Goal: Information Seeking & Learning: Compare options

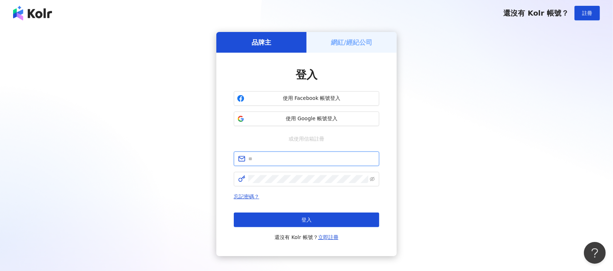
click at [276, 160] on input "text" at bounding box center [311, 159] width 126 height 8
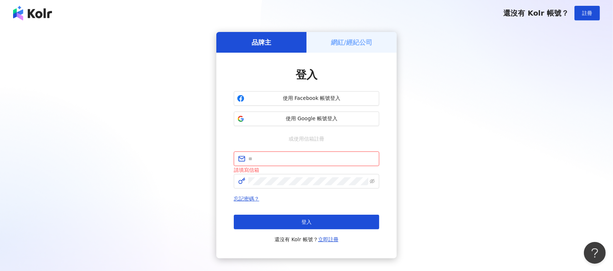
click at [345, 156] on input "text" at bounding box center [311, 159] width 126 height 8
type input "*"
type input "**********"
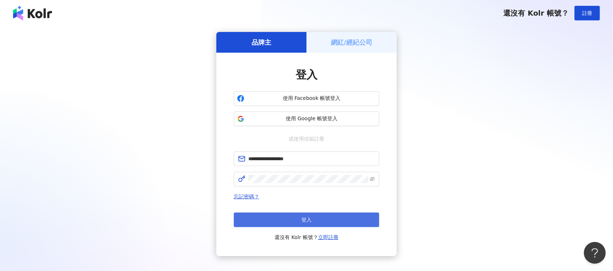
click at [324, 219] on button "登入" at bounding box center [306, 220] width 145 height 15
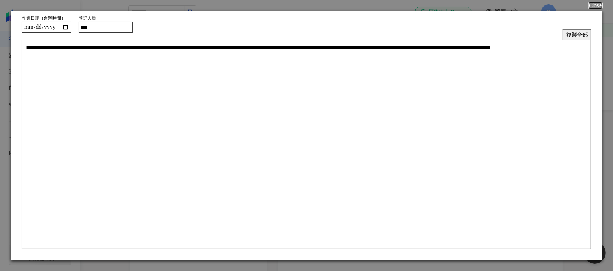
drag, startPoint x: 95, startPoint y: 26, endPoint x: 199, endPoint y: 35, distance: 104.0
click at [198, 33] on form "**********" at bounding box center [306, 135] width 591 height 249
type input "***"
type textarea "**********"
type input "****"
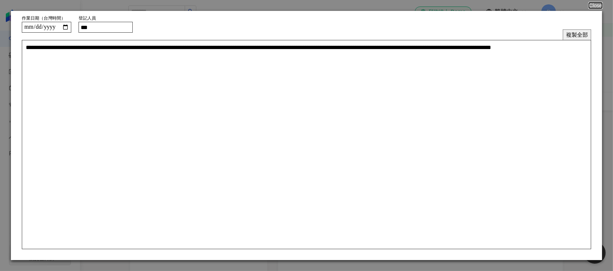
type textarea "**********"
type input "****"
click at [204, 28] on div "**********" at bounding box center [306, 27] width 569 height 11
click at [584, 37] on button "複製全部" at bounding box center [577, 34] width 28 height 11
click at [600, 6] on button "Close" at bounding box center [595, 6] width 14 height 6
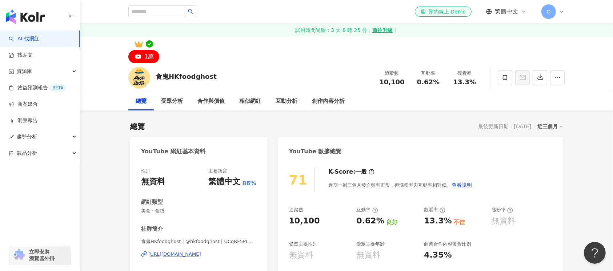
click at [32, 18] on img "button" at bounding box center [25, 16] width 39 height 15
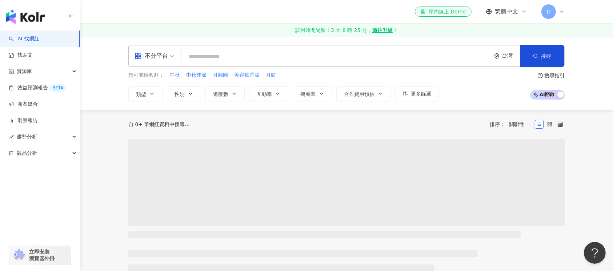
click at [218, 56] on input "search" at bounding box center [336, 57] width 303 height 14
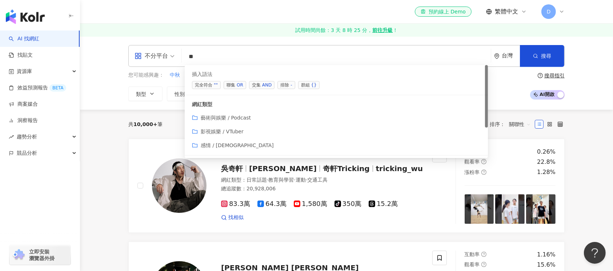
type input "*"
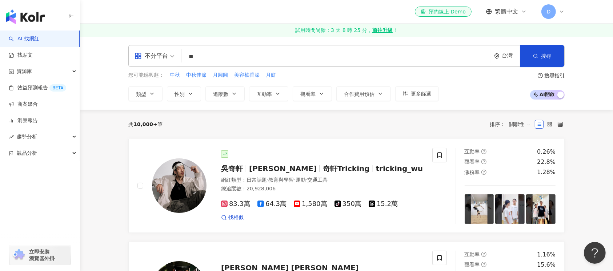
type input "*"
type input "**"
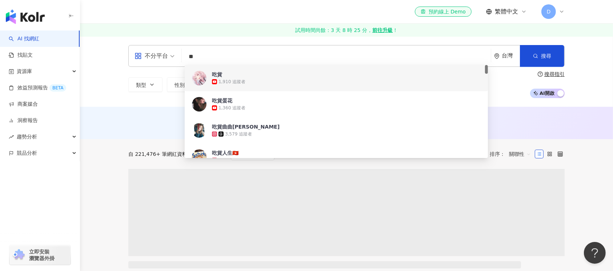
click at [92, 83] on div "不分平台 ** 台灣 搜尋 108838ee-4a2a-4bbb-8de4-720127e1bcfc 1a2018cb-41d8-49c5-9ab9-2c6d…" at bounding box center [346, 71] width 533 height 71
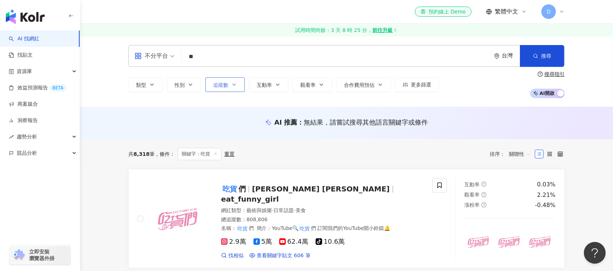
click at [233, 83] on icon "button" at bounding box center [234, 85] width 6 height 6
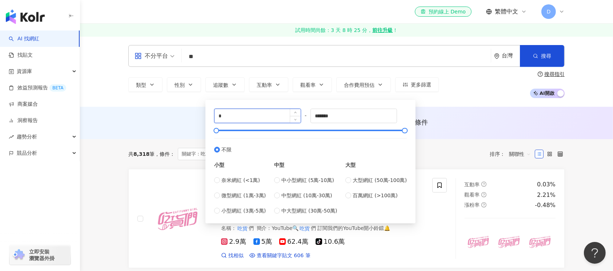
click at [234, 118] on input "*" at bounding box center [257, 116] width 86 height 14
type input "*****"
drag, startPoint x: 362, startPoint y: 113, endPoint x: 99, endPoint y: 98, distance: 263.9
click at [102, 101] on div "不分平台 ** 台灣 搜尋 108838ee-4a2a-4bbb-8de4-720127e1bcfc 1a2018cb-41d8-49c5-9ab9-2c6d…" at bounding box center [346, 71] width 533 height 71
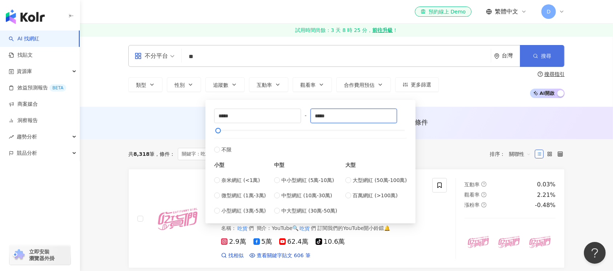
type input "*****"
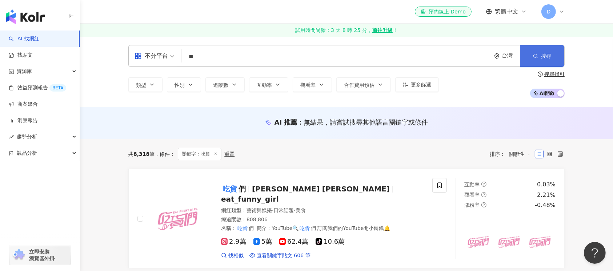
click at [548, 57] on span "搜尋" at bounding box center [546, 56] width 10 height 6
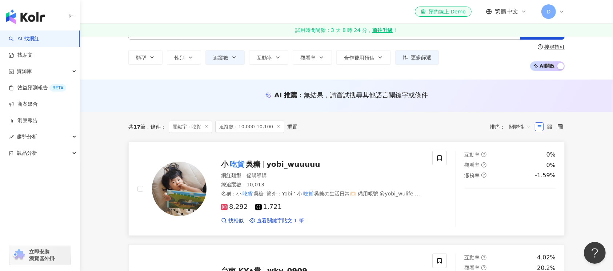
scroll to position [48, 0]
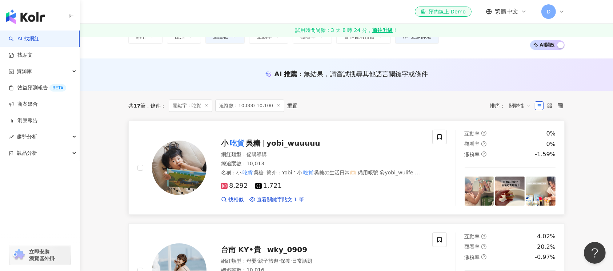
click at [181, 183] on img at bounding box center [179, 168] width 55 height 55
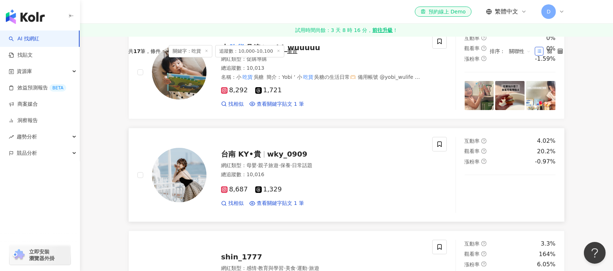
scroll to position [145, 0]
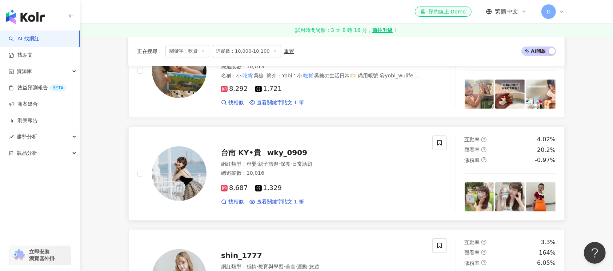
click at [192, 176] on img at bounding box center [179, 173] width 55 height 55
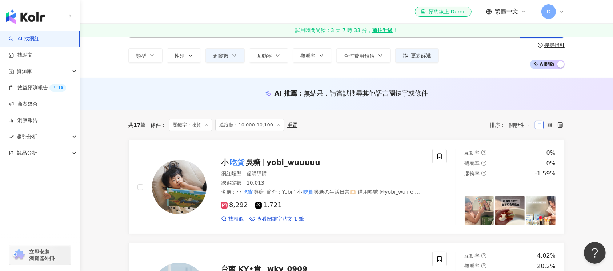
scroll to position [0, 0]
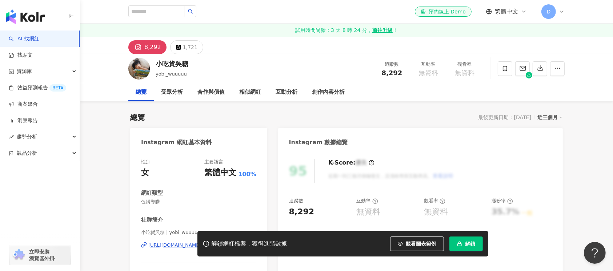
click at [201, 242] on div "https://www.instagram.com/yobi_wuuuuu/" at bounding box center [174, 245] width 53 height 7
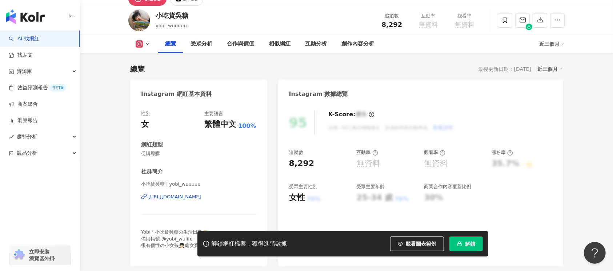
click at [189, 194] on div "https://www.instagram.com/yobi_wuuuuu/" at bounding box center [174, 197] width 53 height 7
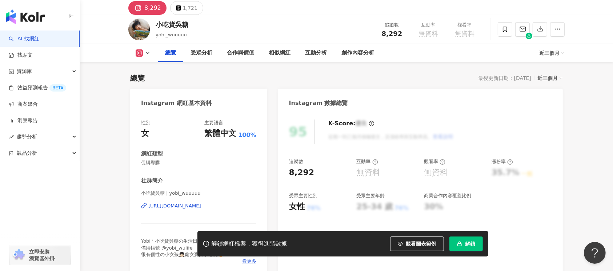
click at [468, 242] on span "解鎖" at bounding box center [470, 244] width 10 height 6
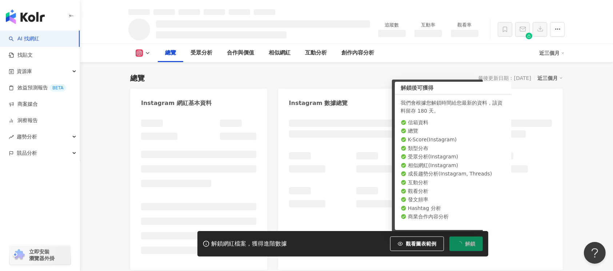
scroll to position [56, 0]
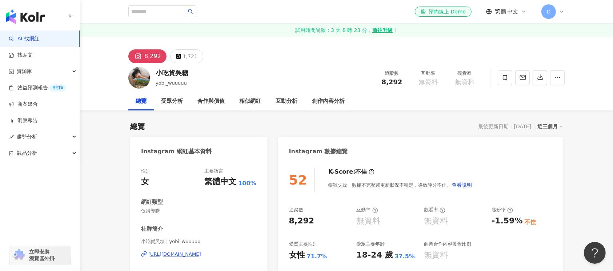
click at [154, 57] on div "8,292" at bounding box center [152, 56] width 17 height 10
click at [151, 55] on div "8,292" at bounding box center [152, 56] width 17 height 10
click at [150, 56] on div "8,292" at bounding box center [152, 56] width 17 height 10
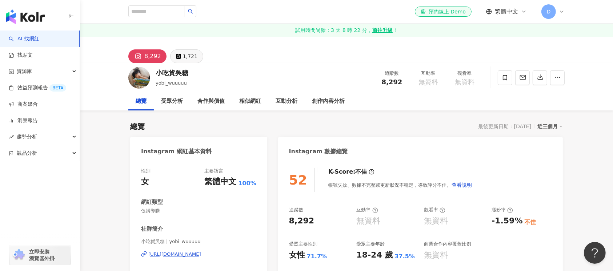
click at [192, 57] on div "1,721" at bounding box center [190, 56] width 15 height 10
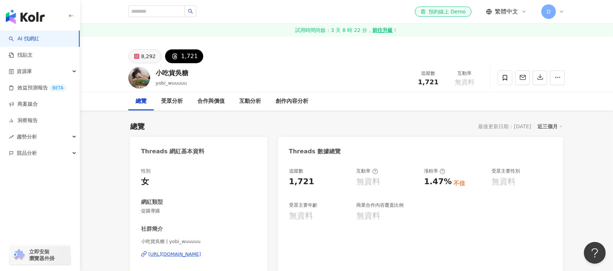
click at [154, 56] on div "8,292" at bounding box center [148, 56] width 15 height 10
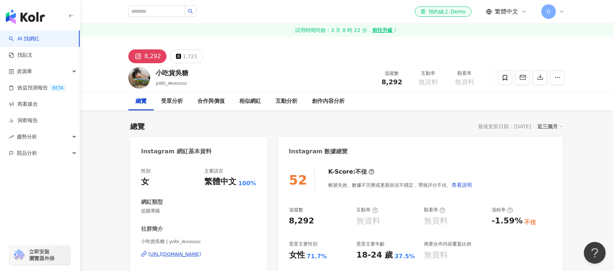
drag, startPoint x: 157, startPoint y: 54, endPoint x: 153, endPoint y: 57, distance: 4.7
click at [153, 57] on div "8,292" at bounding box center [152, 56] width 17 height 10
drag, startPoint x: 153, startPoint y: 57, endPoint x: 241, endPoint y: 44, distance: 89.2
click at [241, 44] on div "8,292 1,721" at bounding box center [346, 50] width 465 height 27
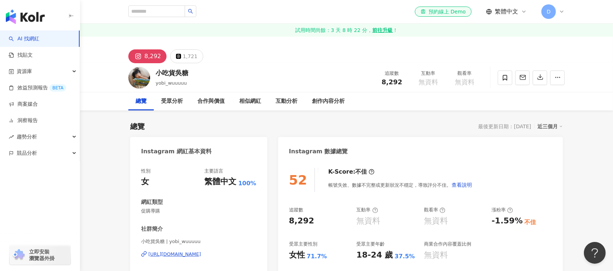
click at [233, 60] on div "8,292 1,721" at bounding box center [346, 50] width 465 height 27
drag, startPoint x: 240, startPoint y: 70, endPoint x: 233, endPoint y: 73, distance: 8.1
click at [233, 73] on div "小吃貨吳糖 yobi_wuuuuu 追蹤數 8,292 互動率 無資料 觀看率 無資料" at bounding box center [346, 77] width 465 height 29
click at [150, 59] on div "8,292" at bounding box center [152, 56] width 17 height 10
click at [147, 58] on div "8,292" at bounding box center [152, 56] width 17 height 10
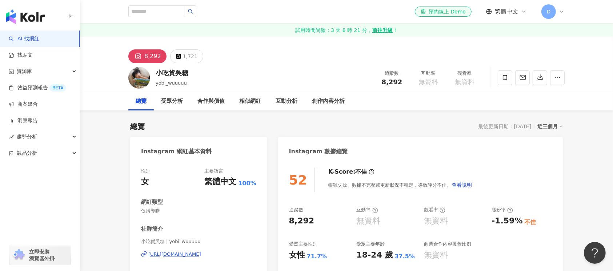
click at [147, 58] on div "8,292" at bounding box center [152, 56] width 17 height 10
click at [184, 61] on button "1,721" at bounding box center [186, 56] width 33 height 14
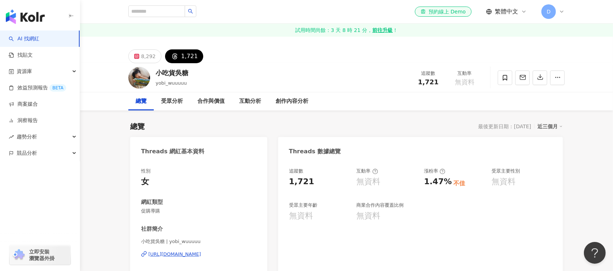
click at [188, 60] on div "1,721" at bounding box center [189, 56] width 17 height 10
click at [274, 63] on div "小吃貨吳糖 yobi_wuuuuu 追蹤數 1,721 互動率 無資料" at bounding box center [346, 77] width 465 height 29
click at [152, 59] on div "8,292" at bounding box center [148, 56] width 15 height 10
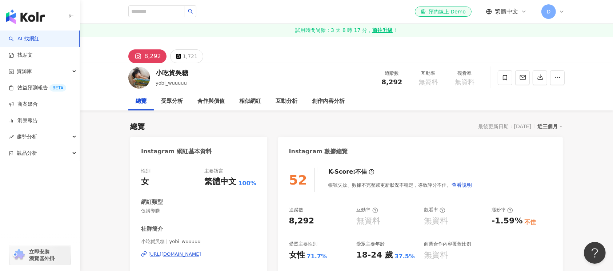
click at [156, 57] on div "8,292" at bounding box center [152, 56] width 17 height 10
click at [143, 57] on button "8,292" at bounding box center [147, 56] width 38 height 14
click at [191, 59] on div "1,721" at bounding box center [190, 56] width 15 height 10
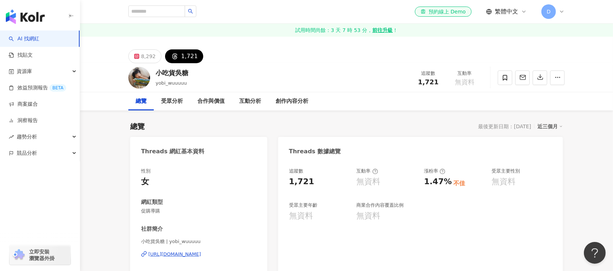
click at [178, 255] on div "https://www.threads.com/@yobi_wuuuuu" at bounding box center [174, 254] width 53 height 7
click at [185, 254] on div "https://www.threads.com/@yobi_wuuuuu" at bounding box center [174, 254] width 53 height 7
click at [148, 52] on div "8,292" at bounding box center [148, 56] width 15 height 10
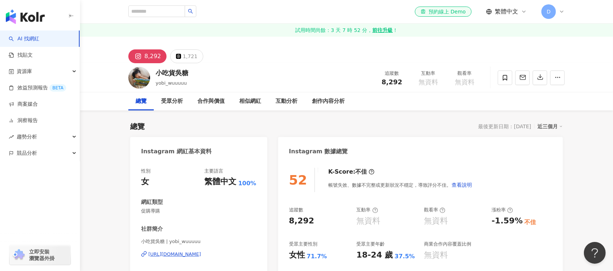
click at [187, 254] on div "https://www.instagram.com/yobi_wuuuuu/" at bounding box center [174, 254] width 53 height 7
click at [180, 253] on div "https://www.instagram.com/yobi_wuuuuu/" at bounding box center [174, 254] width 53 height 7
click at [186, 57] on div "1,721" at bounding box center [190, 56] width 15 height 10
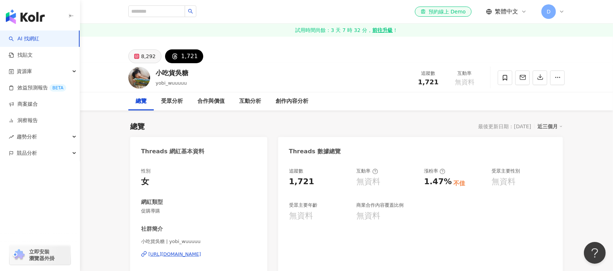
click at [142, 59] on div "8,292" at bounding box center [148, 56] width 15 height 10
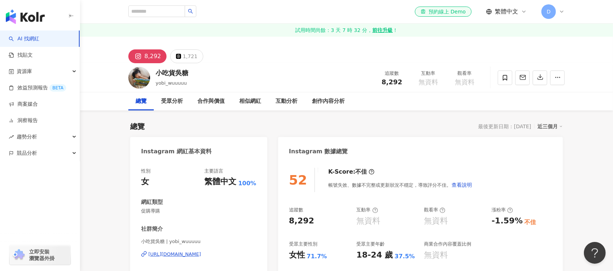
click at [142, 59] on icon at bounding box center [138, 56] width 9 height 9
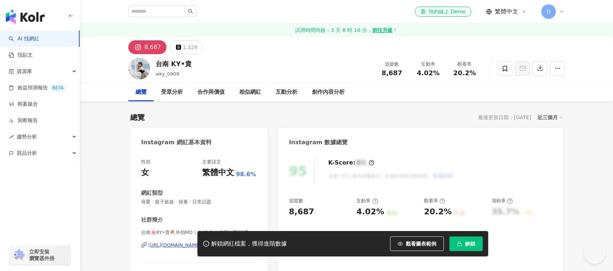
scroll to position [48, 0]
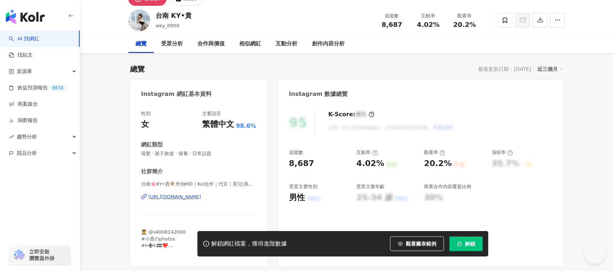
click at [178, 197] on div "[URL][DOMAIN_NAME]" at bounding box center [174, 197] width 53 height 7
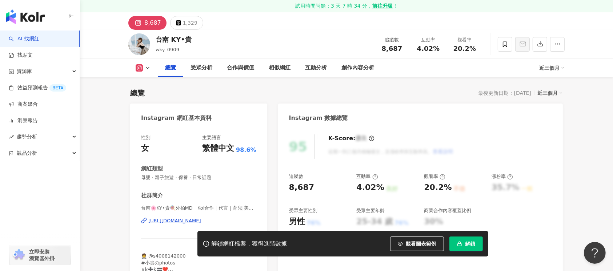
scroll to position [97, 0]
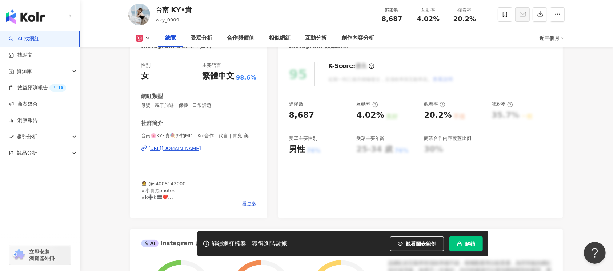
click at [201, 148] on div "[URL][DOMAIN_NAME]" at bounding box center [174, 148] width 53 height 7
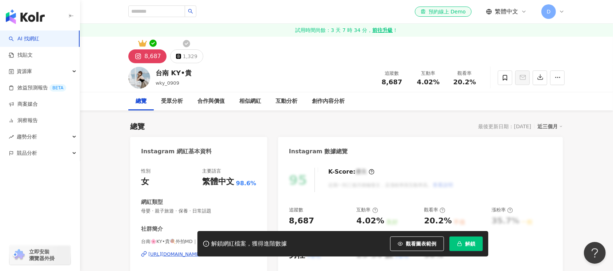
click at [476, 243] on button "解鎖" at bounding box center [465, 244] width 33 height 15
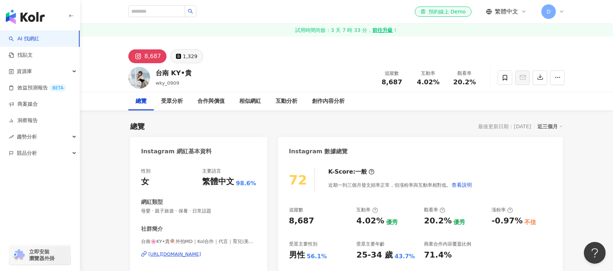
click at [188, 60] on div "1,329" at bounding box center [190, 56] width 15 height 10
click at [183, 58] on div "1,329" at bounding box center [190, 56] width 15 height 10
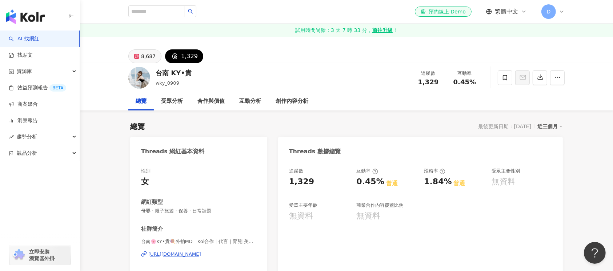
click at [145, 55] on div "8,687" at bounding box center [148, 56] width 15 height 10
click at [145, 57] on div "8,687" at bounding box center [148, 56] width 15 height 10
click at [137, 55] on icon at bounding box center [136, 56] width 3 height 3
click at [148, 58] on div "8,687" at bounding box center [148, 56] width 15 height 10
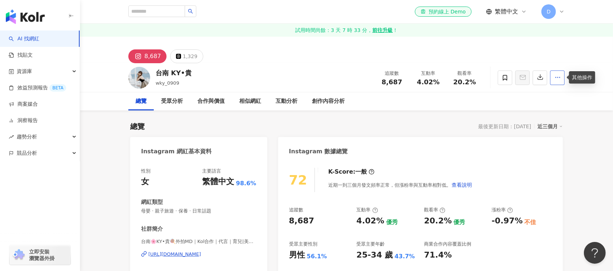
click at [560, 77] on icon "button" at bounding box center [557, 77] width 7 height 7
click at [276, 63] on div "8,687 1,329" at bounding box center [346, 50] width 465 height 27
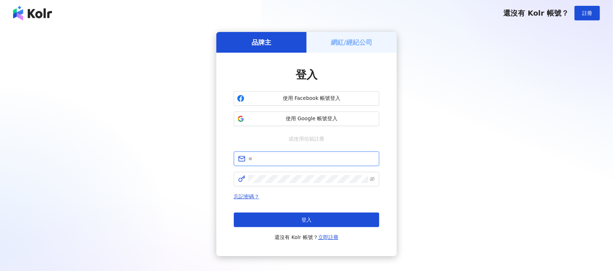
click at [265, 160] on input "text" at bounding box center [311, 159] width 126 height 8
type input "**"
type input "**********"
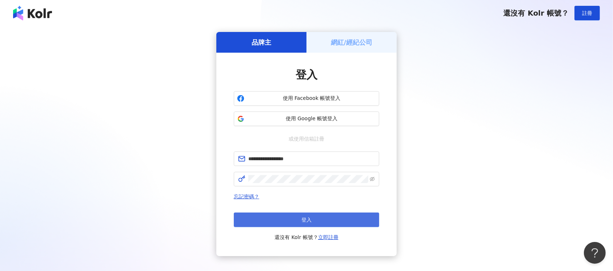
click at [345, 222] on button "登入" at bounding box center [306, 220] width 145 height 15
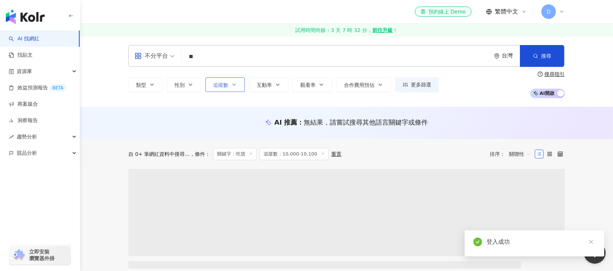
click at [238, 89] on button "追蹤數" at bounding box center [224, 84] width 39 height 15
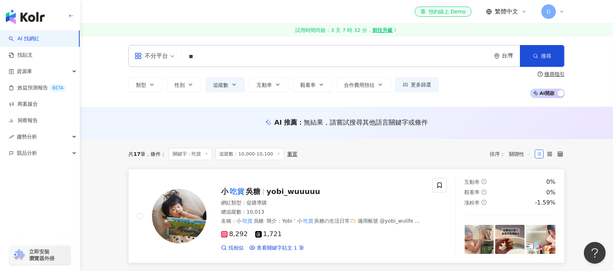
click at [193, 211] on img at bounding box center [179, 216] width 55 height 55
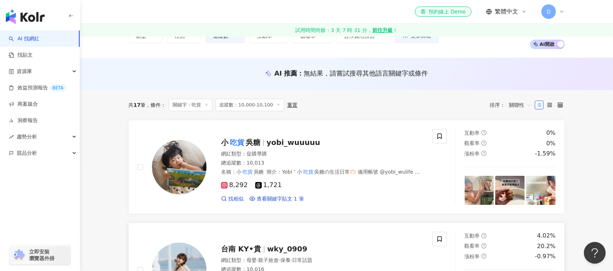
scroll to position [97, 0]
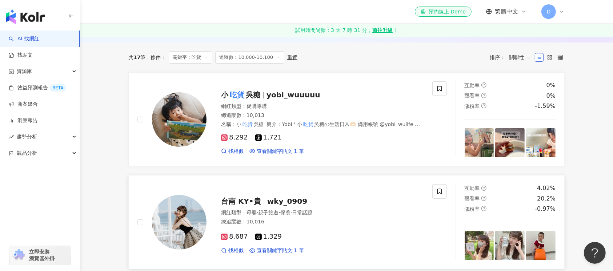
click at [178, 221] on img at bounding box center [179, 222] width 55 height 55
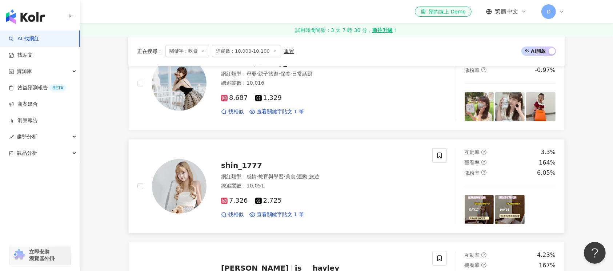
scroll to position [291, 0]
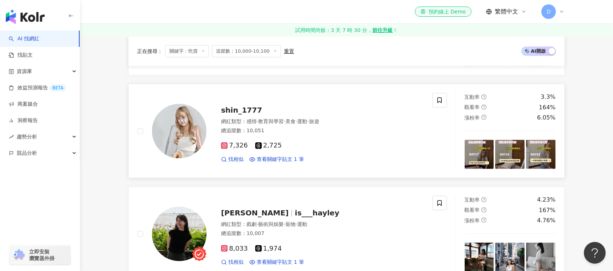
click at [197, 135] on img at bounding box center [179, 131] width 55 height 55
click at [180, 236] on img at bounding box center [179, 234] width 55 height 55
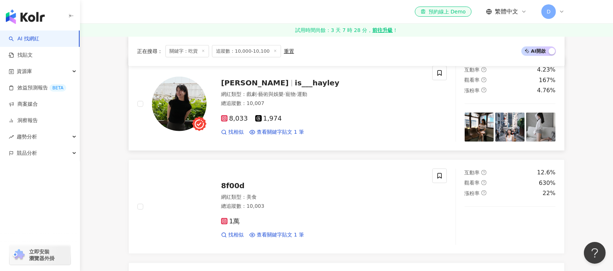
scroll to position [436, 0]
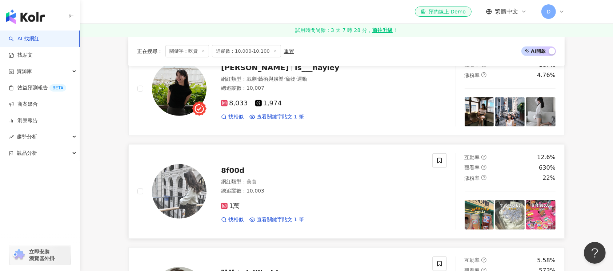
click at [177, 185] on img at bounding box center [179, 191] width 55 height 55
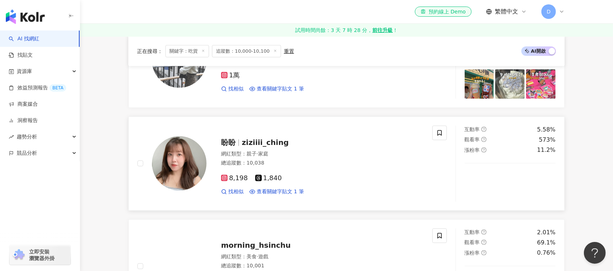
scroll to position [582, 0]
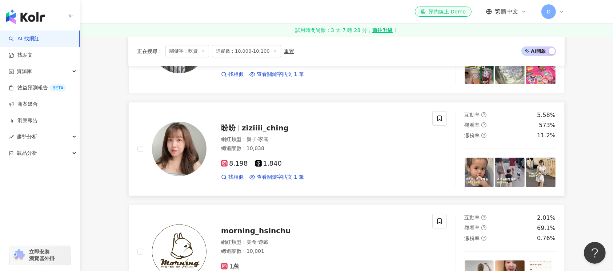
click at [171, 141] on img at bounding box center [179, 149] width 55 height 55
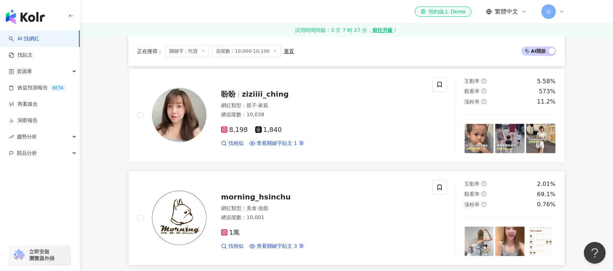
scroll to position [630, 0]
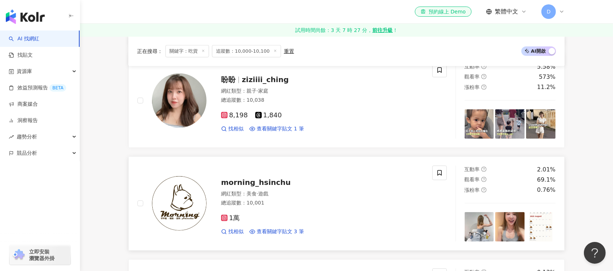
click at [184, 213] on img at bounding box center [179, 203] width 55 height 55
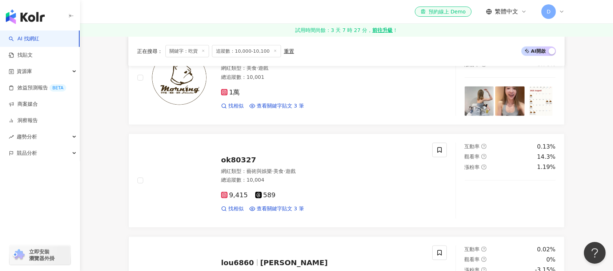
scroll to position [775, 0]
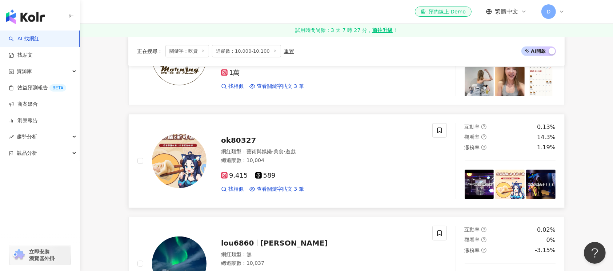
click at [175, 167] on img at bounding box center [179, 161] width 55 height 55
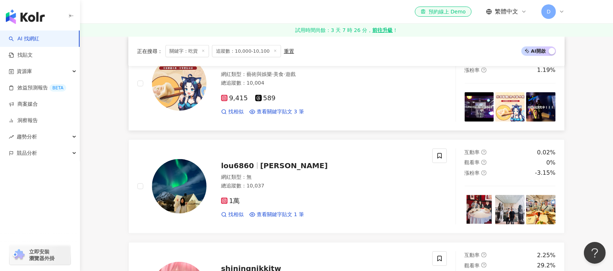
scroll to position [872, 0]
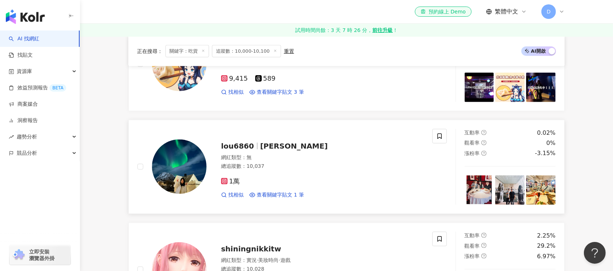
click at [171, 173] on img at bounding box center [179, 167] width 55 height 55
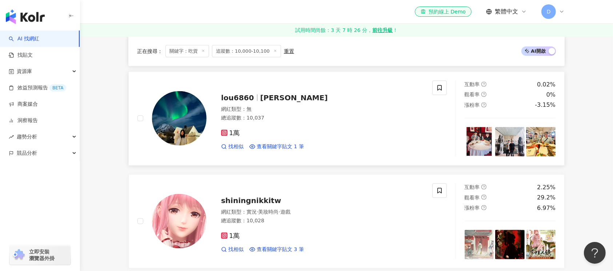
scroll to position [969, 0]
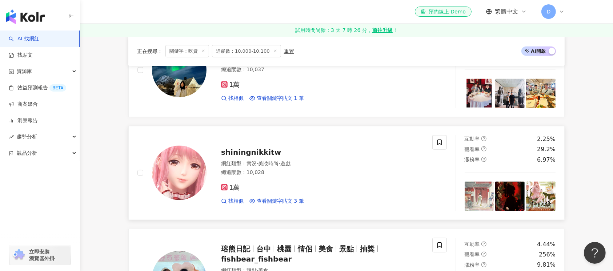
click at [179, 170] on img at bounding box center [179, 173] width 55 height 55
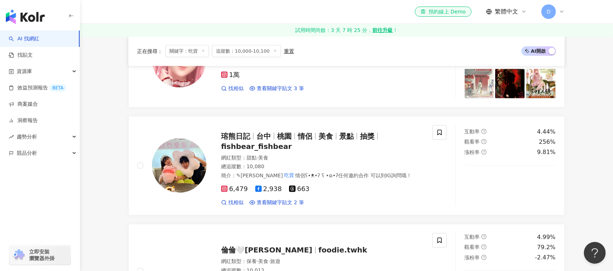
scroll to position [1107, 0]
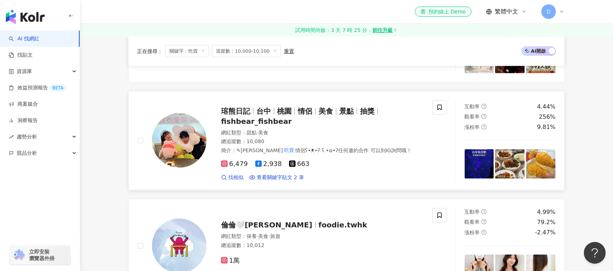
click at [184, 139] on img at bounding box center [179, 140] width 55 height 55
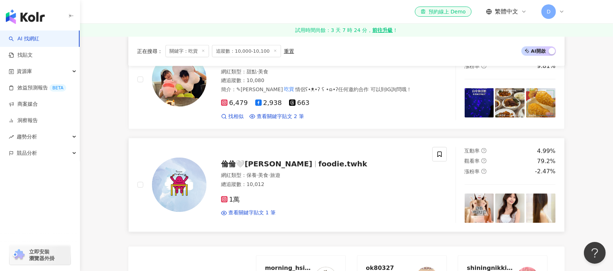
scroll to position [1204, 0]
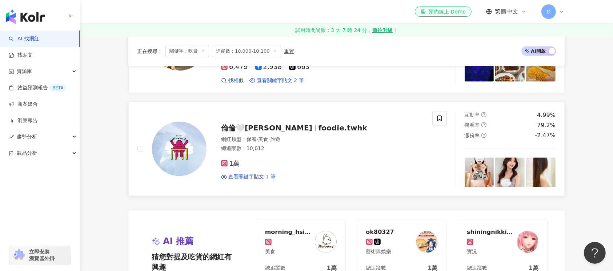
click at [168, 138] on img at bounding box center [179, 149] width 55 height 55
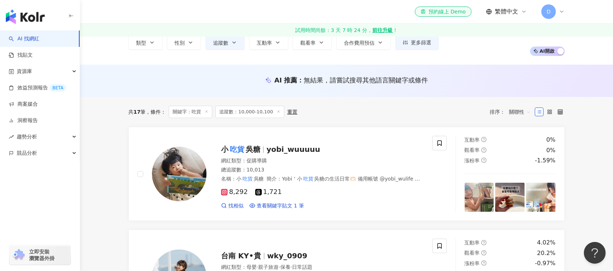
scroll to position [0, 0]
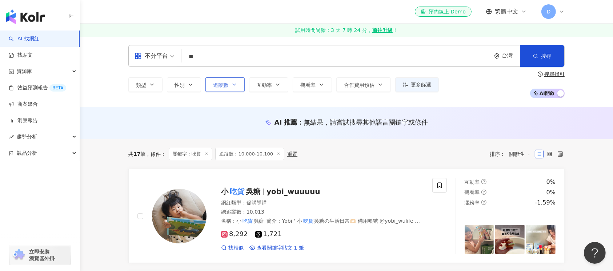
click at [241, 84] on button "追蹤數" at bounding box center [224, 84] width 39 height 15
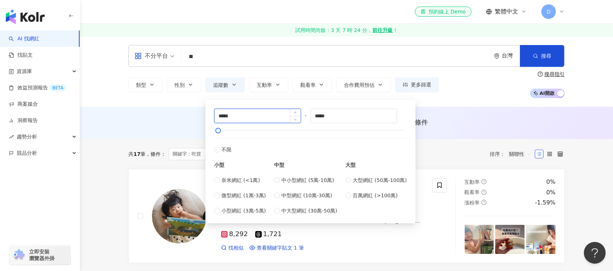
click at [223, 117] on input "*****" at bounding box center [257, 116] width 86 height 14
type input "*****"
click at [323, 114] on input "*****" at bounding box center [354, 116] width 86 height 14
type input "*****"
click at [538, 57] on icon "button" at bounding box center [535, 55] width 5 height 5
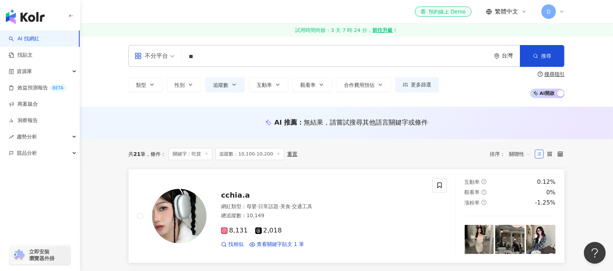
scroll to position [48, 0]
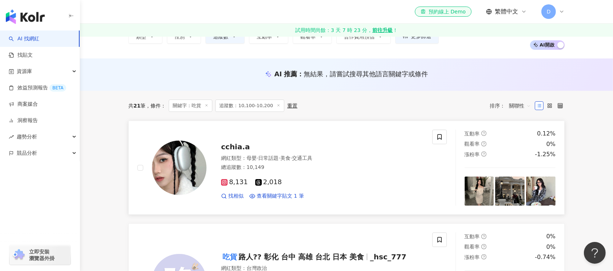
click at [186, 177] on img at bounding box center [179, 168] width 55 height 55
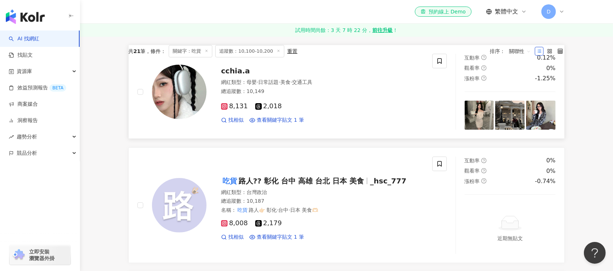
scroll to position [194, 0]
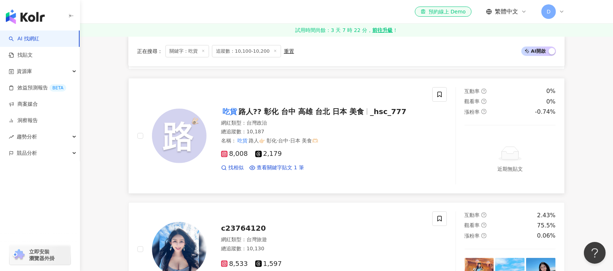
click at [180, 132] on img at bounding box center [179, 136] width 55 height 55
click at [186, 133] on img at bounding box center [179, 136] width 55 height 55
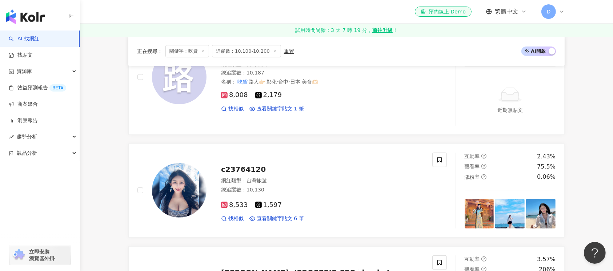
scroll to position [291, 0]
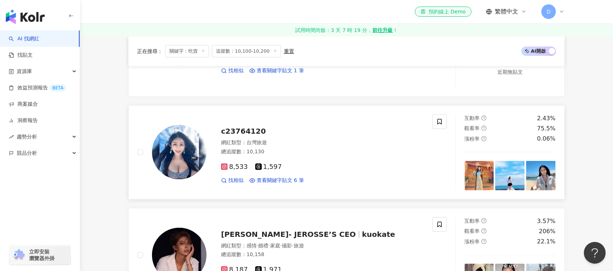
click at [184, 169] on img at bounding box center [179, 152] width 55 height 55
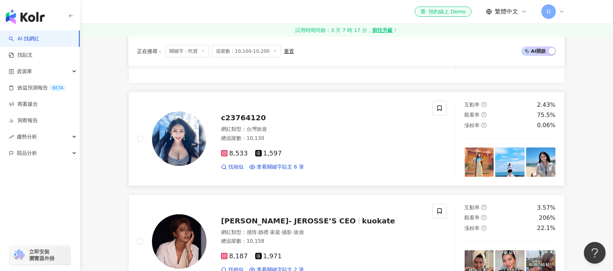
scroll to position [387, 0]
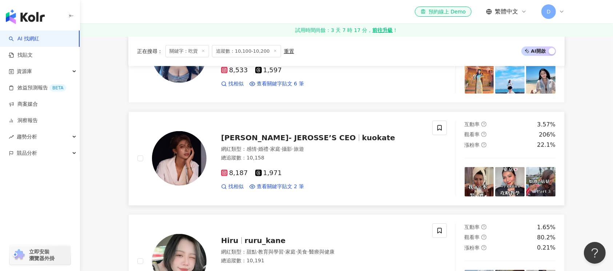
click at [177, 171] on img at bounding box center [179, 158] width 55 height 55
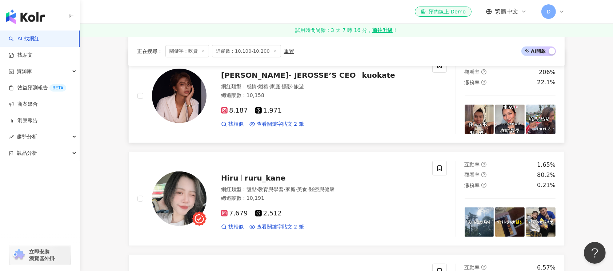
scroll to position [533, 0]
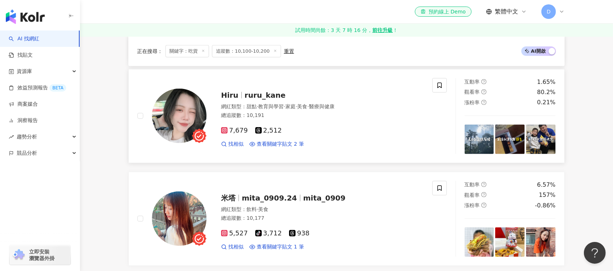
click at [173, 117] on img at bounding box center [179, 116] width 55 height 55
click at [168, 124] on img at bounding box center [179, 116] width 55 height 55
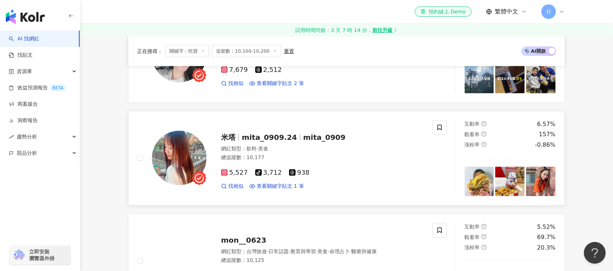
scroll to position [630, 0]
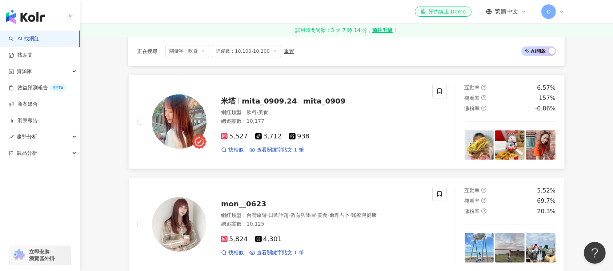
click at [177, 136] on img at bounding box center [179, 121] width 55 height 55
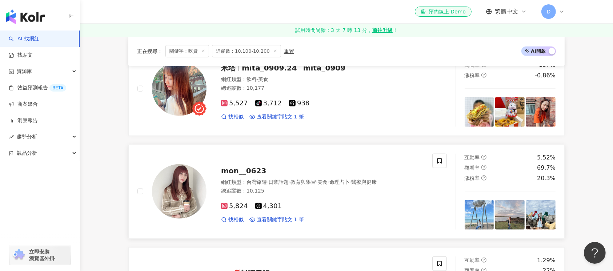
scroll to position [678, 0]
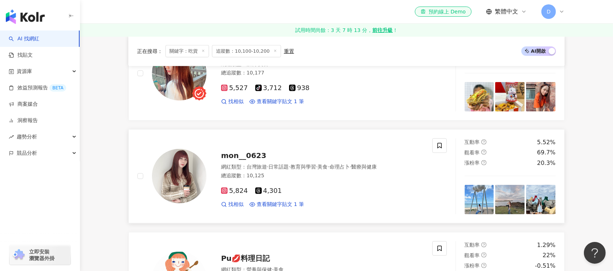
click at [194, 180] on img at bounding box center [179, 176] width 55 height 55
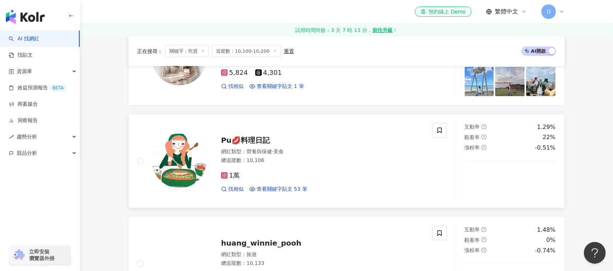
scroll to position [775, 0]
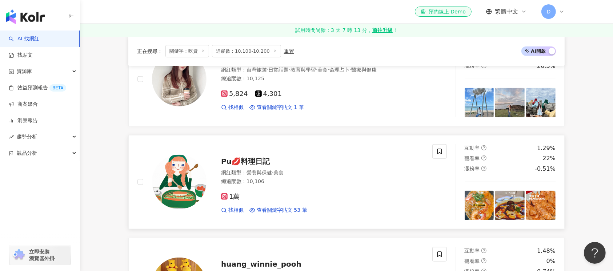
click at [180, 170] on img at bounding box center [179, 182] width 55 height 55
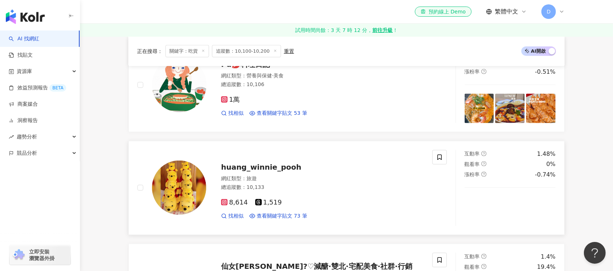
scroll to position [921, 0]
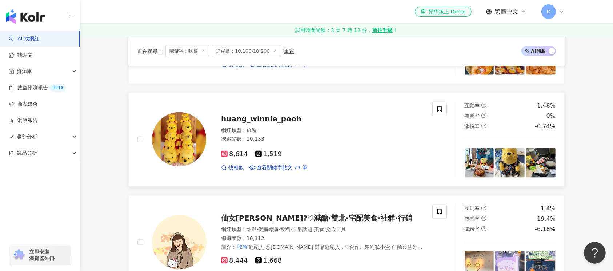
click at [176, 138] on img at bounding box center [179, 139] width 55 height 55
click at [35, 74] on div "資源庫" at bounding box center [40, 71] width 80 height 16
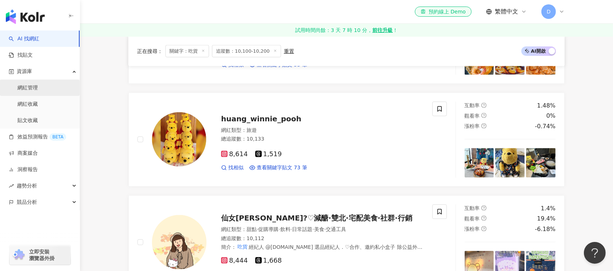
click at [34, 86] on link "網紅管理" at bounding box center [27, 87] width 20 height 7
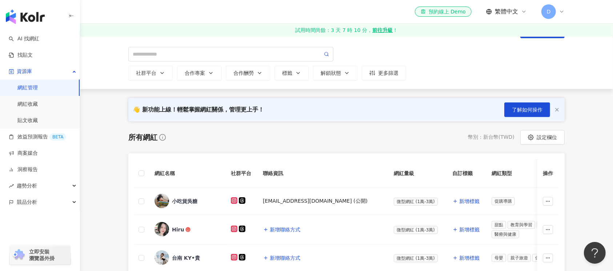
scroll to position [97, 0]
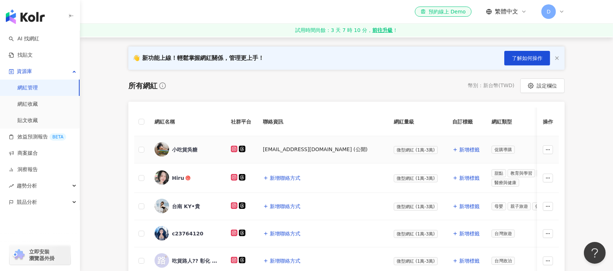
click at [185, 153] on div "小吃貨吳糖" at bounding box center [186, 149] width 65 height 15
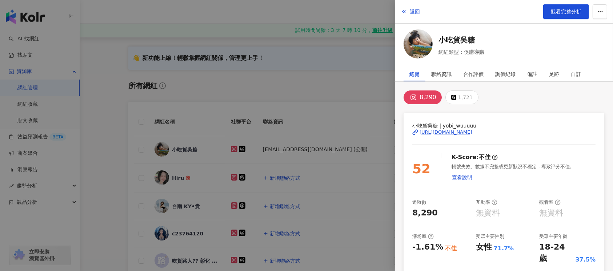
click at [113, 144] on div at bounding box center [306, 135] width 613 height 271
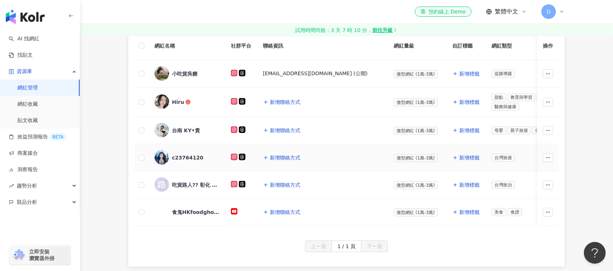
scroll to position [194, 0]
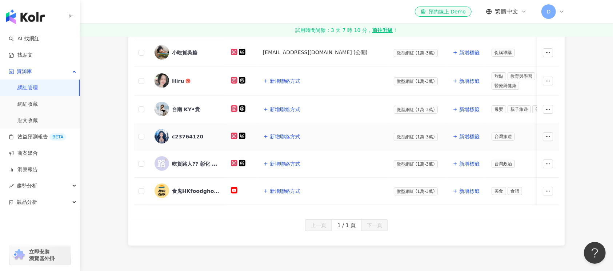
click at [204, 138] on span "c23764120" at bounding box center [195, 136] width 47 height 7
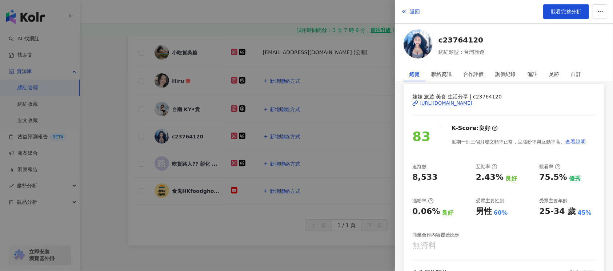
scroll to position [48, 0]
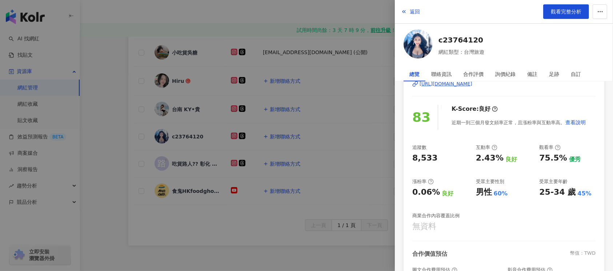
click at [419, 46] on img at bounding box center [417, 43] width 29 height 29
click at [26, 20] on div at bounding box center [306, 135] width 613 height 271
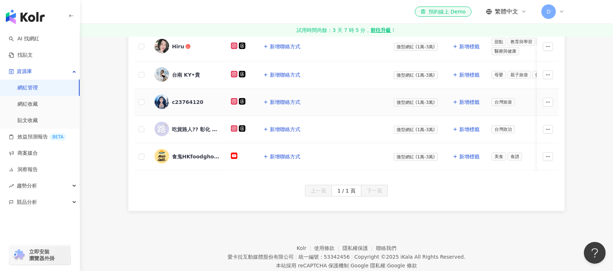
scroll to position [255, 0]
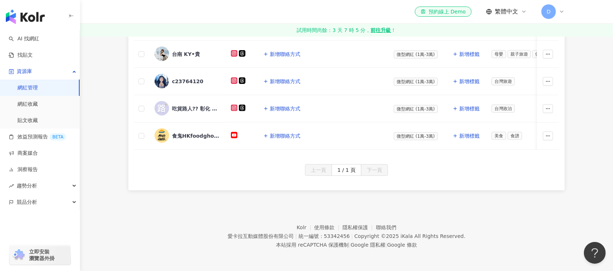
click at [37, 17] on img "button" at bounding box center [25, 16] width 39 height 15
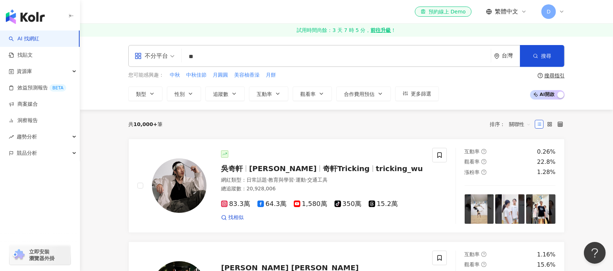
type input "*"
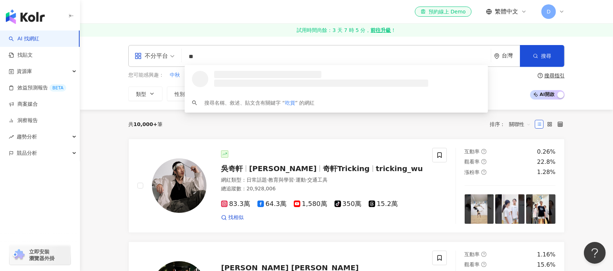
type input "**"
click at [108, 67] on div "不分平台 ** 台灣 搜尋 loading 搜尋名稱、敘述、貼文含有關鍵字 “ 吃貨 ” 的網紅 您可能感興趣： 中秋 中秋佳節 月圓圓 美容柚香澡 月餅 類…" at bounding box center [346, 72] width 533 height 73
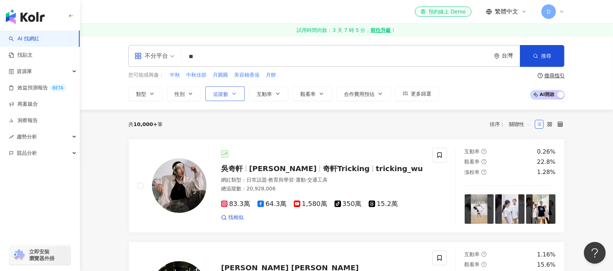
click at [237, 94] on button "追蹤數" at bounding box center [224, 93] width 39 height 15
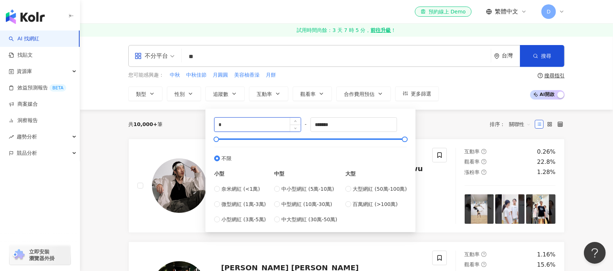
click at [238, 126] on input "*" at bounding box center [257, 125] width 86 height 14
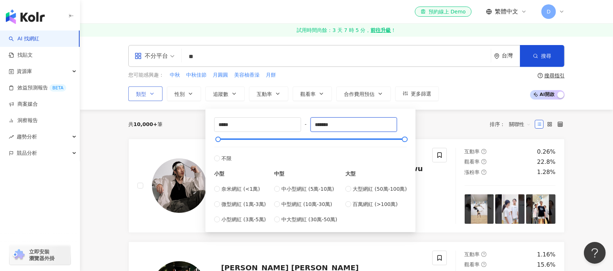
drag, startPoint x: 350, startPoint y: 123, endPoint x: 159, endPoint y: 96, distance: 193.0
click at [159, 96] on div "類型 性別 追蹤數 互動率 觀看率 合作費用預估 更多篩選 ***** - ******* 不限 小型 奈米網紅 (<1萬) 微型網紅 (1萬-3萬) 小型網…" at bounding box center [283, 93] width 310 height 15
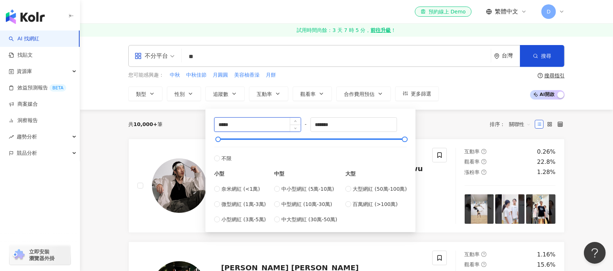
click at [225, 125] on input "*****" at bounding box center [257, 125] width 86 height 14
drag, startPoint x: 223, startPoint y: 124, endPoint x: 437, endPoint y: 124, distance: 213.7
type input "*****"
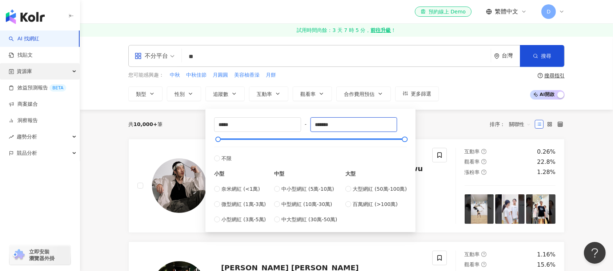
drag, startPoint x: 380, startPoint y: 121, endPoint x: 2, endPoint y: 73, distance: 381.3
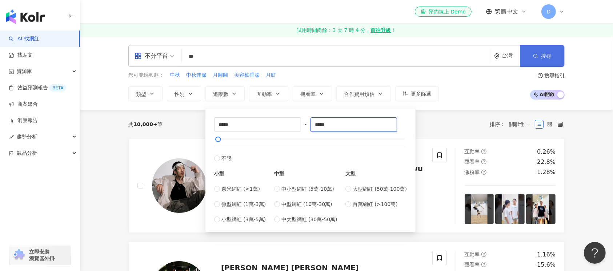
type input "*****"
click at [545, 59] on span "搜尋" at bounding box center [546, 56] width 10 height 6
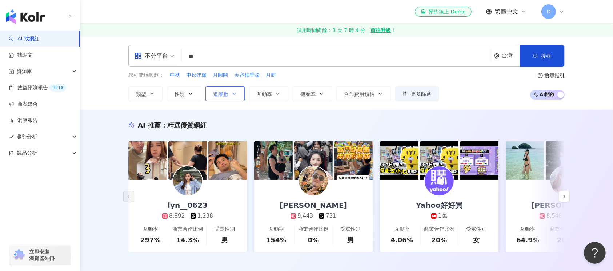
click at [234, 93] on icon "button" at bounding box center [234, 94] width 6 height 6
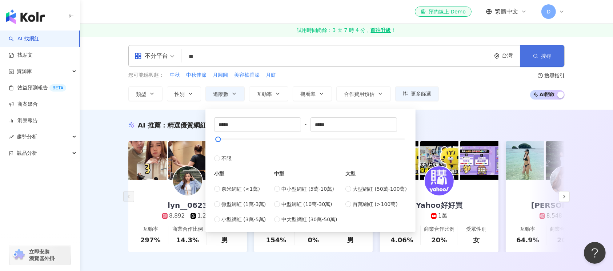
click at [543, 55] on span "搜尋" at bounding box center [546, 56] width 10 height 6
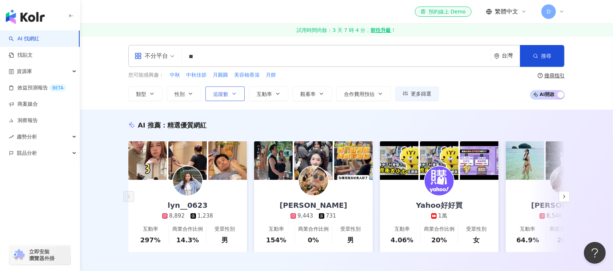
click at [238, 94] on button "追蹤數" at bounding box center [224, 93] width 39 height 15
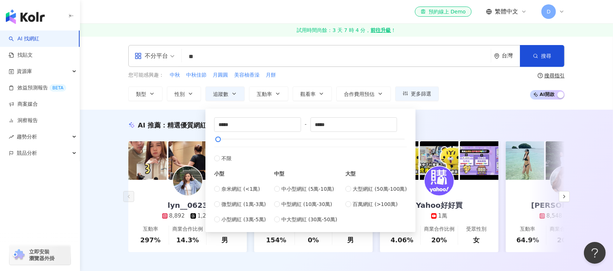
click at [32, 39] on link "AI 找網紅" at bounding box center [24, 38] width 31 height 7
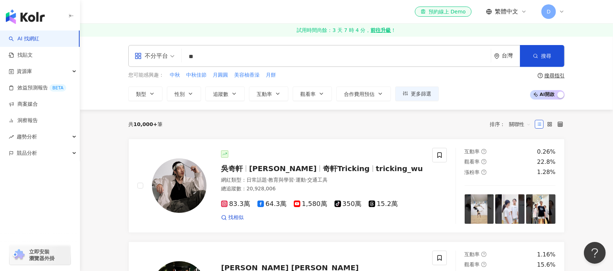
click at [222, 57] on input "**" at bounding box center [336, 57] width 303 height 14
click at [219, 37] on div "不分平台 吃貨 ** 台灣 搜尋 108838ee-4a2a-4bbb-8de4-720127e1bcfc 1a2018cb-41d8-49c5-9ab9-2…" at bounding box center [346, 72] width 533 height 73
click at [278, 92] on icon "button" at bounding box center [278, 94] width 6 height 6
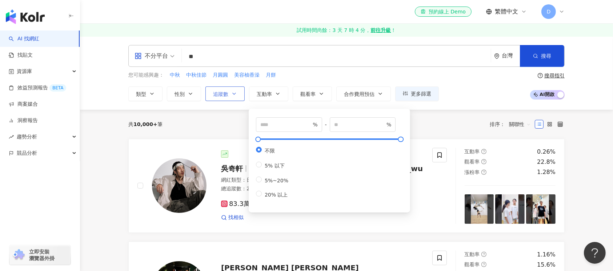
click at [243, 93] on button "追蹤數" at bounding box center [224, 93] width 39 height 15
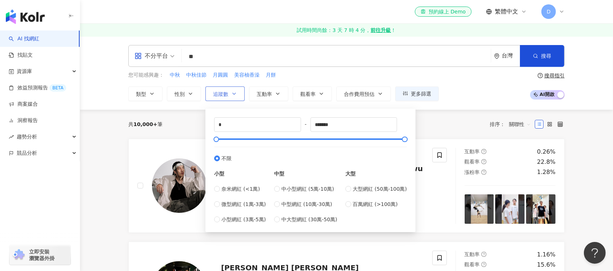
click at [240, 93] on button "追蹤數" at bounding box center [224, 93] width 39 height 15
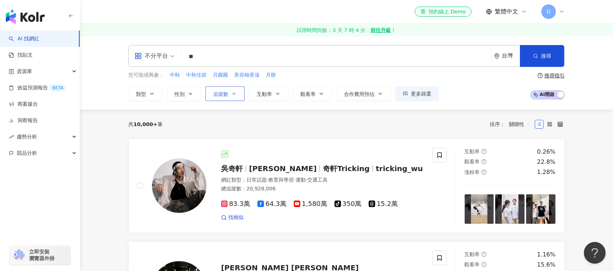
click at [239, 94] on button "追蹤數" at bounding box center [224, 93] width 39 height 15
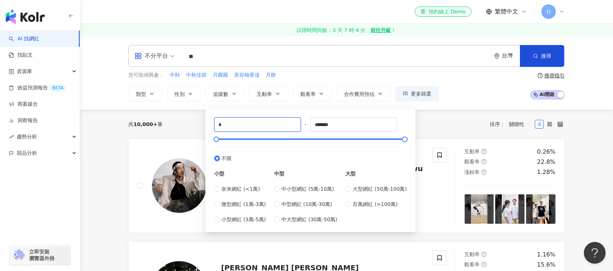
drag, startPoint x: 240, startPoint y: 126, endPoint x: 92, endPoint y: 120, distance: 148.1
type input "*****"
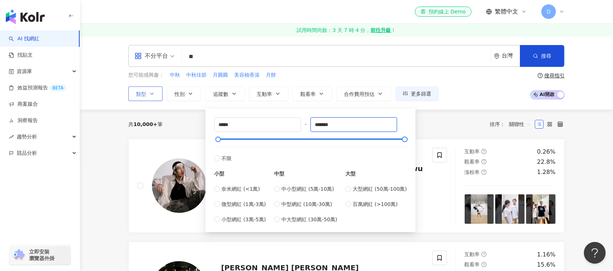
drag, startPoint x: 343, startPoint y: 123, endPoint x: 133, endPoint y: 93, distance: 212.2
click at [133, 93] on div "類型 性別 追蹤數 互動率 觀看率 合作費用預估 更多篩選 ***** - ******* 不限 小型 奈米網紅 (<1萬) 微型網紅 (1萬-3萬) 小型網…" at bounding box center [283, 93] width 310 height 15
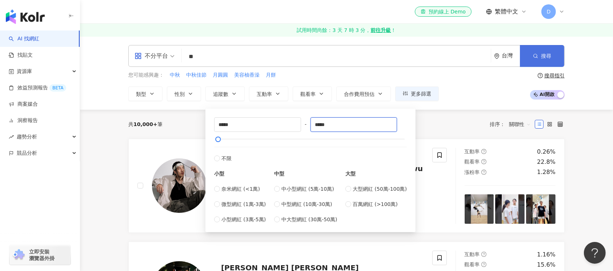
type input "*****"
click at [534, 56] on icon "button" at bounding box center [535, 55] width 5 height 5
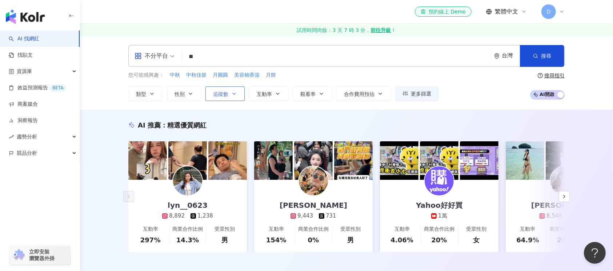
click at [235, 92] on icon "button" at bounding box center [234, 94] width 6 height 6
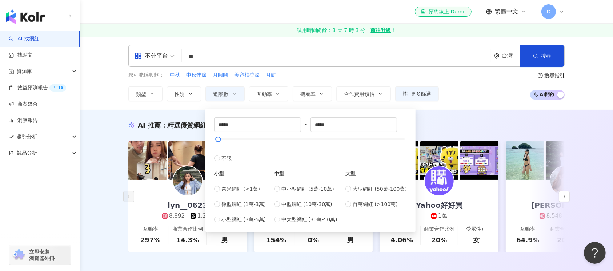
click at [98, 113] on div "AI 推薦 ： 精選優質網紅 lyn__0623 8,892 1,238 互動率 297% 商業合作比例 14.3% 受眾性別 男 Carlos Chu 9,…" at bounding box center [346, 194] width 533 height 169
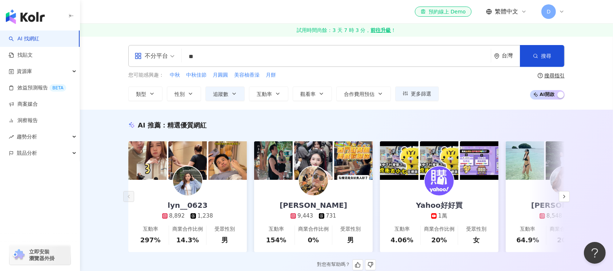
scroll to position [194, 0]
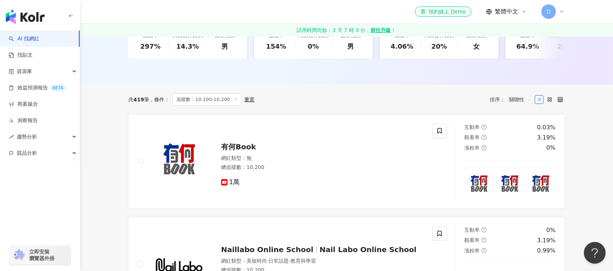
click at [251, 105] on div "共 419 筆 條件 ： 追蹤數：10,100-10,200 重置 排序： 關聯性" at bounding box center [346, 99] width 436 height 12
click at [246, 102] on div "重置" at bounding box center [249, 100] width 10 height 6
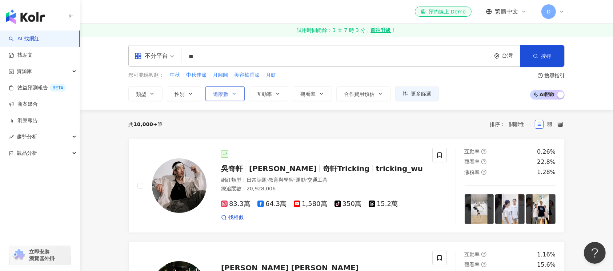
click at [237, 91] on button "追蹤數" at bounding box center [224, 93] width 39 height 15
type input "*"
type input "*******"
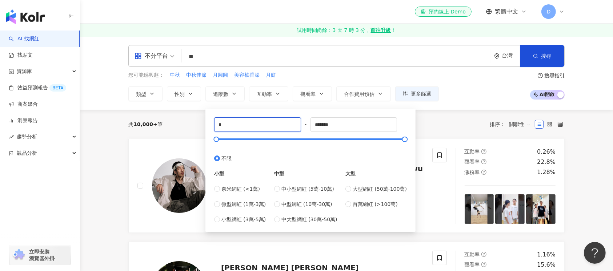
drag, startPoint x: 233, startPoint y: 128, endPoint x: 177, endPoint y: 117, distance: 56.7
type input "*****"
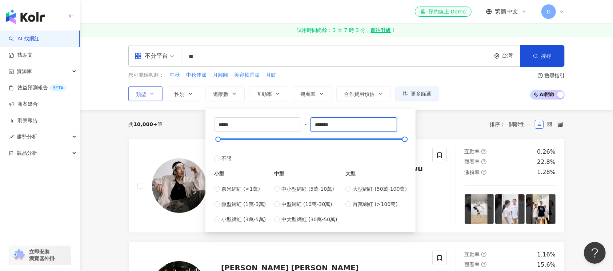
drag, startPoint x: 359, startPoint y: 129, endPoint x: 145, endPoint y: 90, distance: 216.9
click at [145, 94] on div "類型 性別 追蹤數 互動率 觀看率 合作費用預估 更多篩選 ***** - ******* 不限 小型 奈米網紅 (<1萬) 微型網紅 (1萬-3萬) 小型網…" at bounding box center [283, 93] width 310 height 15
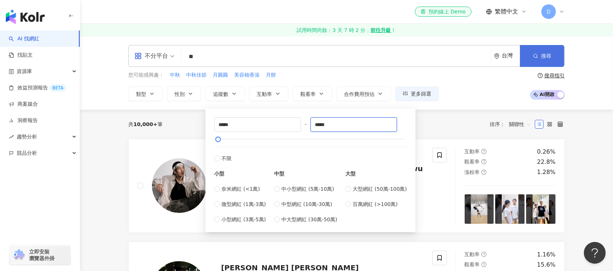
type input "*****"
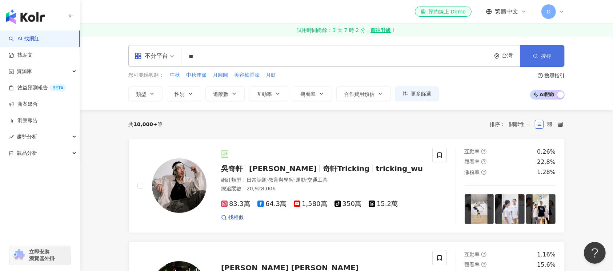
click at [550, 57] on span "搜尋" at bounding box center [546, 56] width 10 height 6
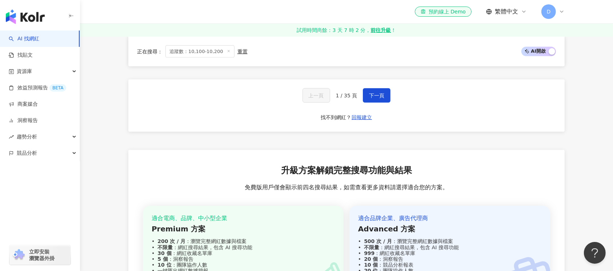
scroll to position [1114, 0]
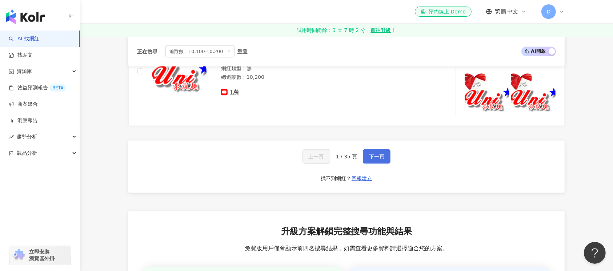
click at [385, 160] on button "下一頁" at bounding box center [377, 156] width 28 height 15
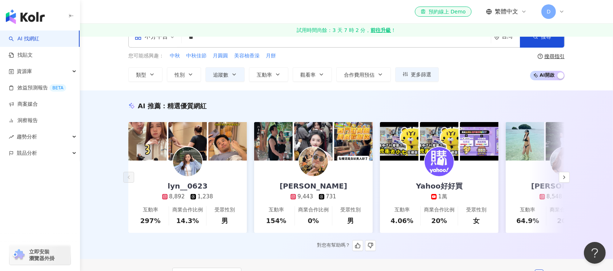
scroll to position [0, 0]
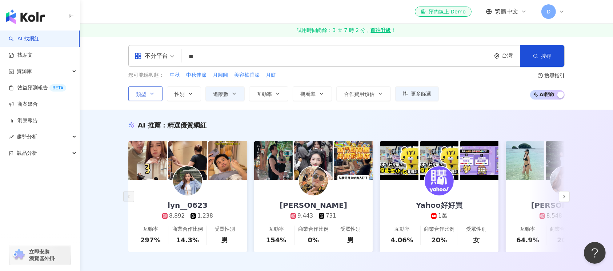
click at [150, 93] on icon "button" at bounding box center [151, 93] width 3 height 1
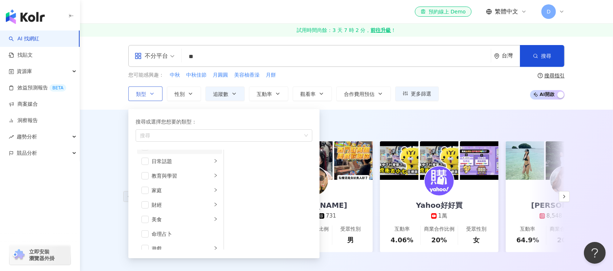
scroll to position [48, 0]
click at [146, 213] on span "button" at bounding box center [144, 211] width 7 height 7
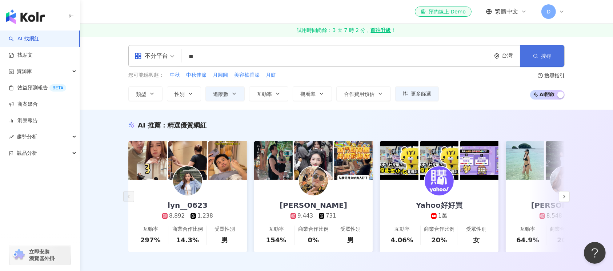
click at [551, 54] on button "搜尋" at bounding box center [542, 56] width 44 height 22
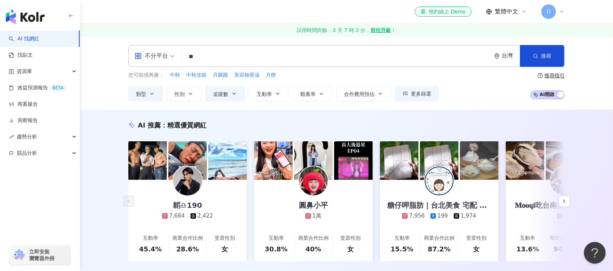
click at [172, 57] on span "不分平台" at bounding box center [154, 56] width 40 height 12
click at [507, 54] on div "台灣" at bounding box center [511, 56] width 18 height 6
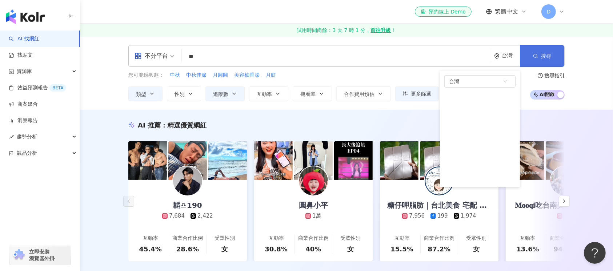
click at [546, 54] on span "搜尋" at bounding box center [546, 56] width 10 height 6
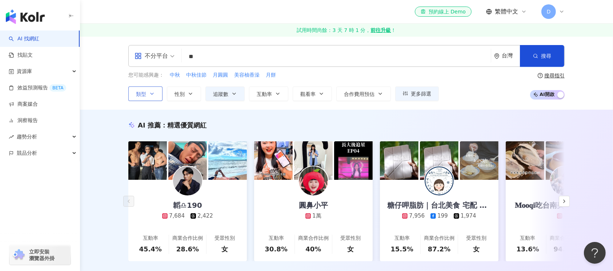
click at [158, 90] on button "類型" at bounding box center [145, 93] width 34 height 15
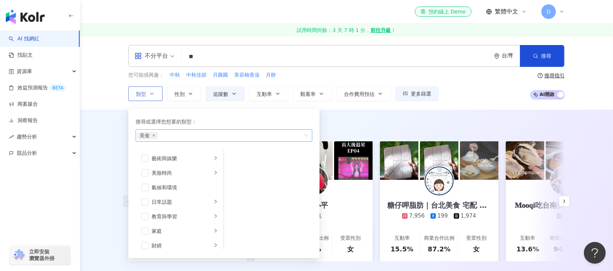
click at [212, 134] on div "美食" at bounding box center [220, 135] width 166 height 7
type input "**"
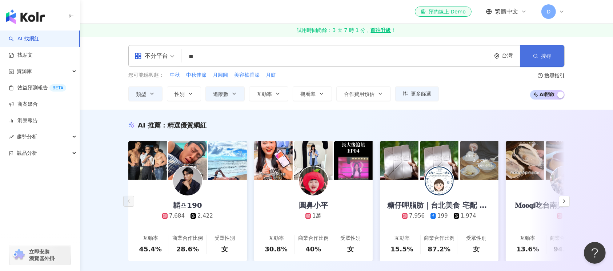
click at [530, 55] on button "搜尋" at bounding box center [542, 56] width 44 height 22
click at [542, 54] on span "搜尋" at bounding box center [546, 56] width 10 height 6
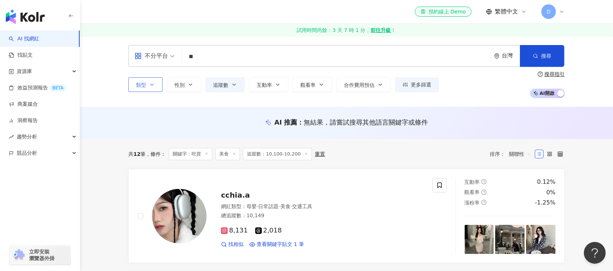
click at [153, 84] on icon "button" at bounding box center [151, 84] width 3 height 1
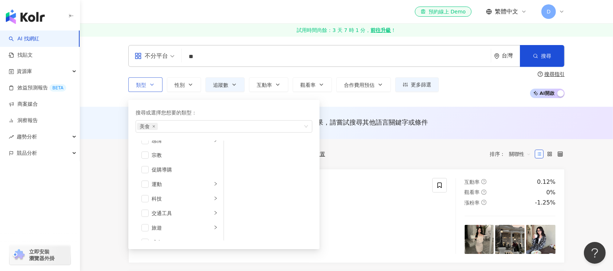
scroll to position [252, 0]
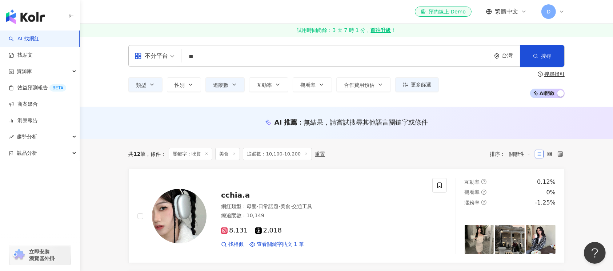
click at [235, 153] on line at bounding box center [234, 154] width 2 height 2
click at [151, 85] on icon "button" at bounding box center [152, 85] width 6 height 6
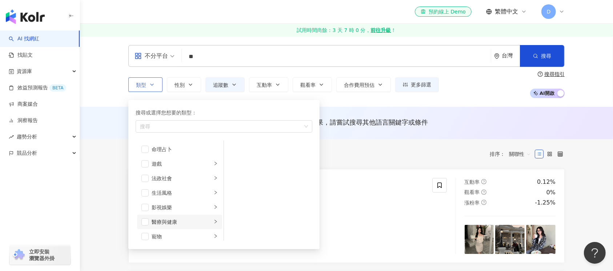
scroll to position [97, 0]
click at [145, 155] on span "button" at bounding box center [144, 154] width 7 height 7
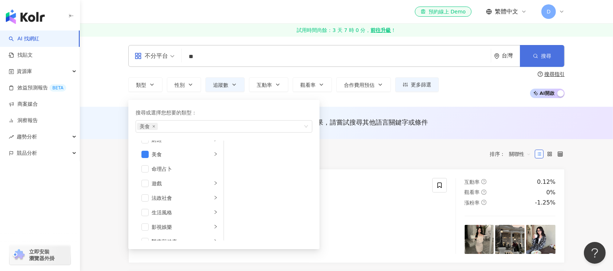
click at [544, 57] on span "搜尋" at bounding box center [546, 56] width 10 height 6
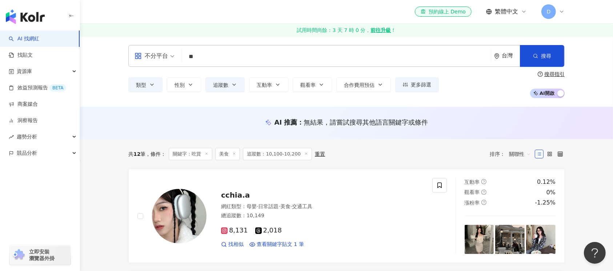
click at [234, 154] on icon at bounding box center [234, 154] width 4 height 4
click at [154, 86] on icon "button" at bounding box center [152, 85] width 6 height 6
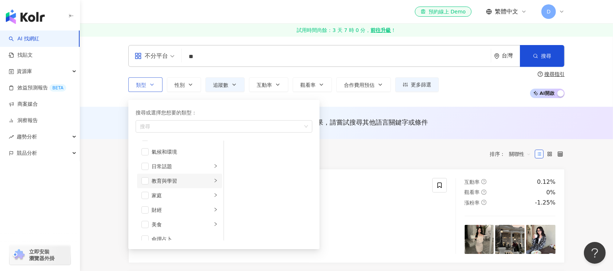
scroll to position [48, 0]
click at [145, 202] on span "button" at bounding box center [144, 202] width 7 height 7
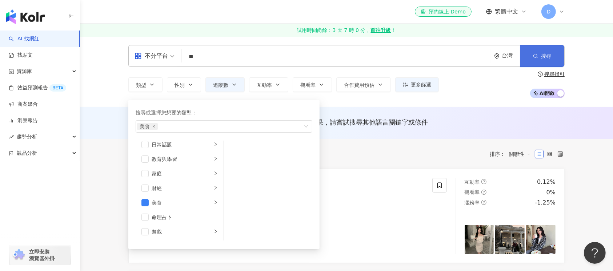
click at [543, 57] on span "搜尋" at bounding box center [546, 56] width 10 height 6
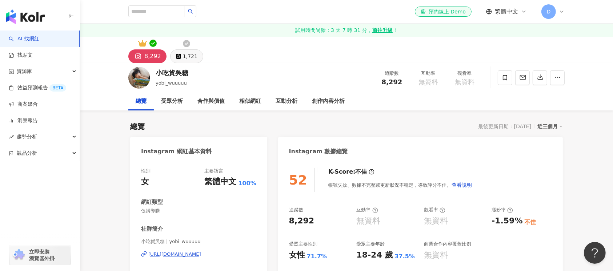
click at [185, 55] on div "1,721" at bounding box center [190, 56] width 15 height 10
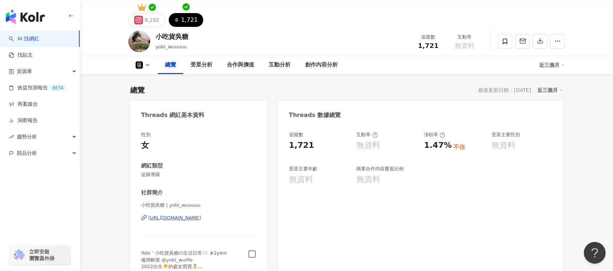
scroll to position [97, 0]
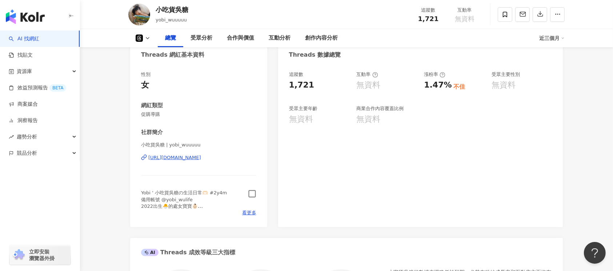
click at [252, 197] on icon "button" at bounding box center [252, 194] width 8 height 8
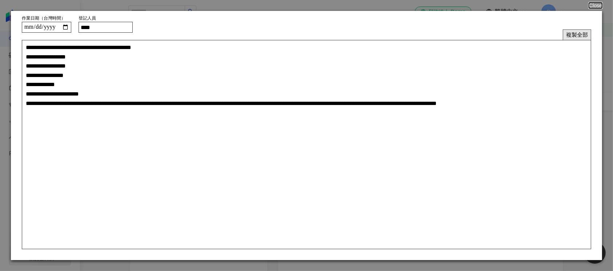
click at [575, 35] on button "複製全部" at bounding box center [577, 34] width 28 height 11
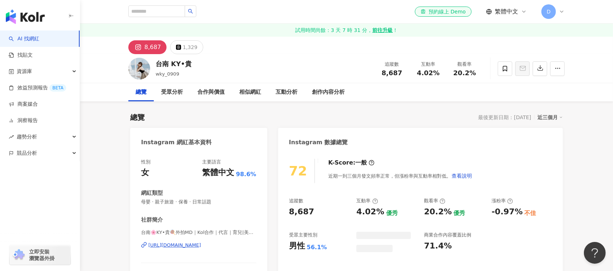
click at [186, 242] on div "[URL][DOMAIN_NAME]" at bounding box center [174, 245] width 53 height 7
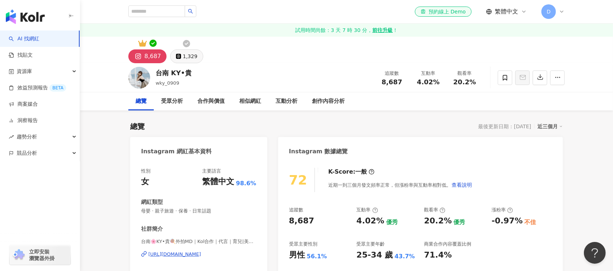
click at [188, 58] on div "1,329" at bounding box center [190, 56] width 15 height 10
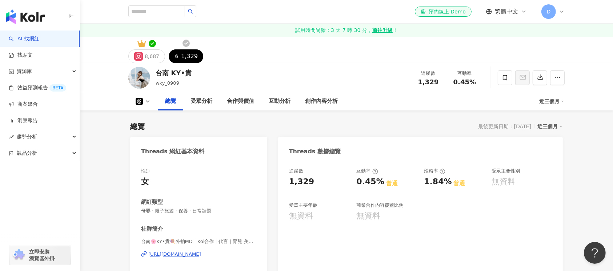
scroll to position [97, 0]
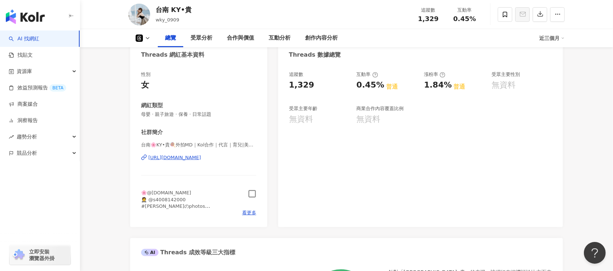
click at [252, 193] on icon "button" at bounding box center [252, 194] width 8 height 8
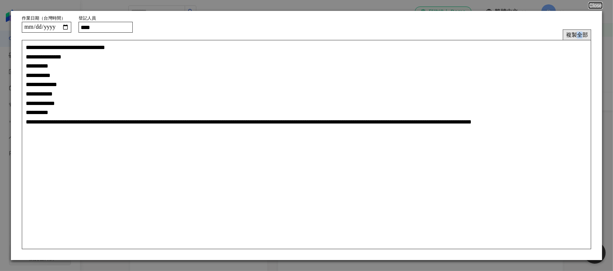
click at [580, 33] on button "複製全部" at bounding box center [577, 34] width 28 height 11
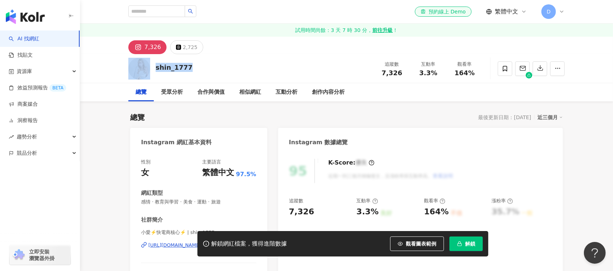
drag, startPoint x: 152, startPoint y: 66, endPoint x: 268, endPoint y: 258, distance: 224.6
click at [155, 67] on div "shin_1777 追蹤數 7,326 互動率 3.3% 觀看率 164%" at bounding box center [346, 68] width 465 height 29
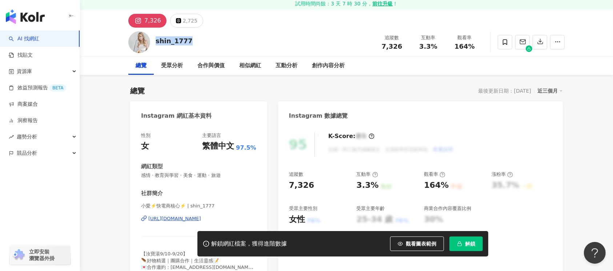
scroll to position [48, 0]
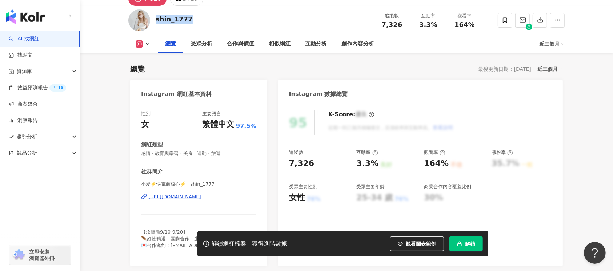
click at [192, 194] on div "https://www.instagram.com/shin_1777/" at bounding box center [174, 197] width 53 height 7
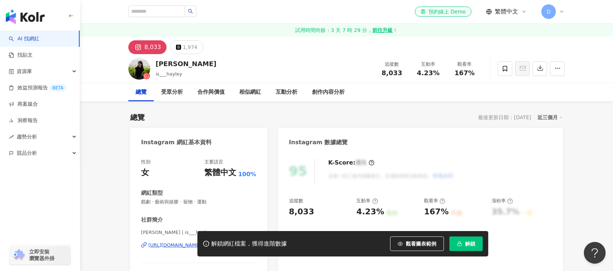
click at [161, 246] on div "解鎖網紅檔案，獲得進階數據 觀看圖表範例 解鎖" at bounding box center [306, 243] width 613 height 25
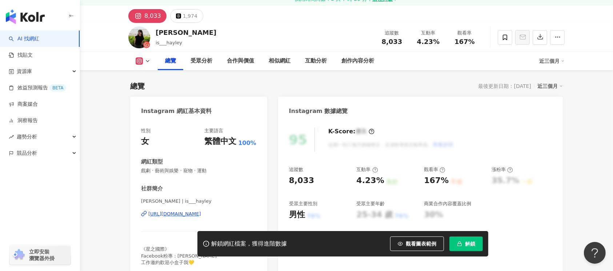
scroll to position [97, 0]
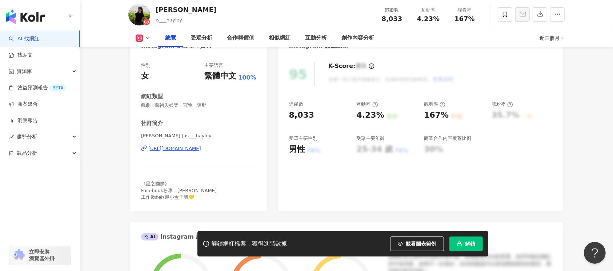
click at [196, 150] on div "https://www.instagram.com/is___hayley/" at bounding box center [174, 148] width 53 height 7
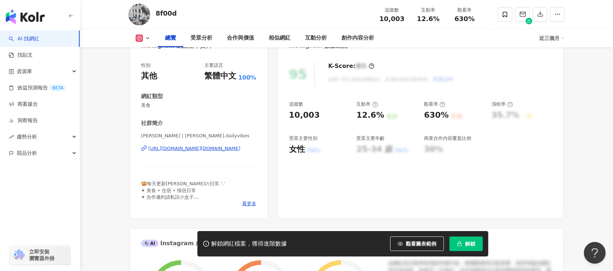
click at [200, 148] on div "https://www.instagram.com/helen.dailyvibes/" at bounding box center [194, 148] width 92 height 7
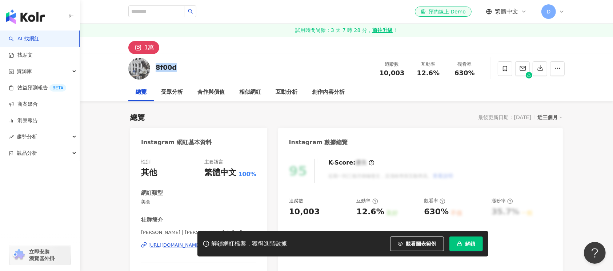
drag, startPoint x: 175, startPoint y: 63, endPoint x: 155, endPoint y: 69, distance: 20.9
click at [155, 69] on div "8f00d 追蹤數 10,003 互動率 12.6% 觀看率 630%" at bounding box center [346, 68] width 465 height 29
copy div "8f00d"
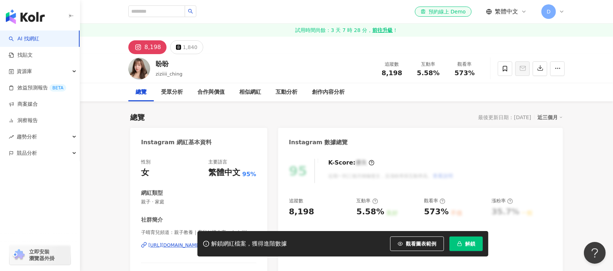
click at [164, 63] on div "盼盼" at bounding box center [169, 63] width 27 height 9
click at [153, 63] on div "盼盼 ziziiii_ching 追蹤數 8,198 互動率 5.58% 觀看率 573%" at bounding box center [346, 68] width 465 height 29
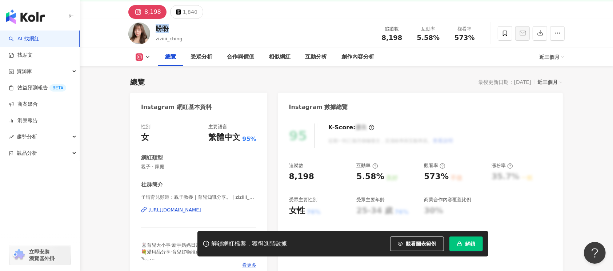
scroll to position [48, 0]
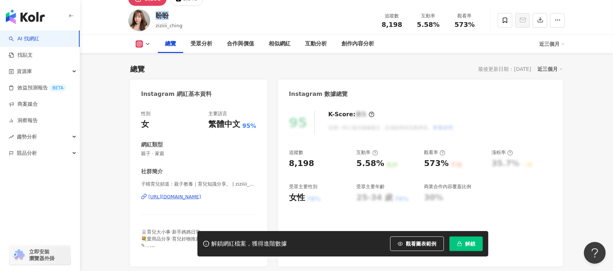
click at [183, 194] on div "[URL][DOMAIN_NAME]" at bounding box center [174, 197] width 53 height 7
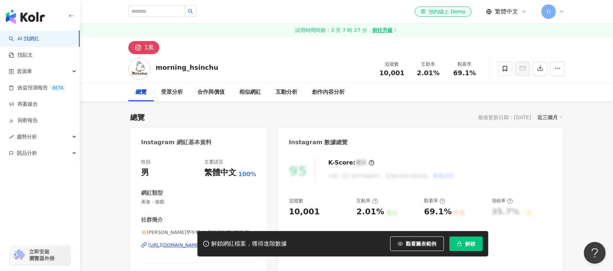
drag, startPoint x: 220, startPoint y: 68, endPoint x: 157, endPoint y: 68, distance: 62.5
click at [157, 68] on div "morning_hsinchu 追蹤數 10,001 互動率 2.01% 觀看率 69.1%" at bounding box center [346, 68] width 465 height 29
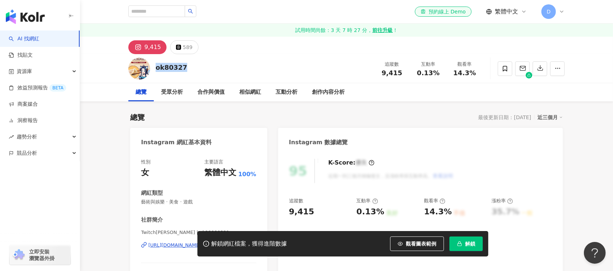
drag, startPoint x: 186, startPoint y: 71, endPoint x: 155, endPoint y: 69, distance: 31.7
click at [155, 69] on div "ok80327 追蹤數 9,415 互動率 0.13% 觀看率 14.3%" at bounding box center [346, 68] width 465 height 29
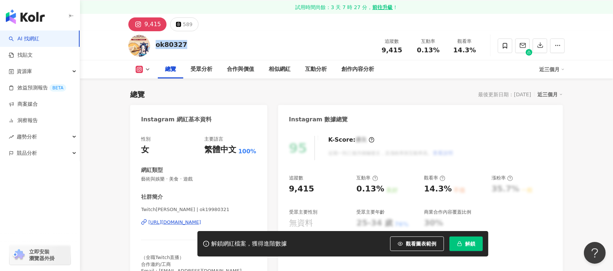
scroll to position [97, 0]
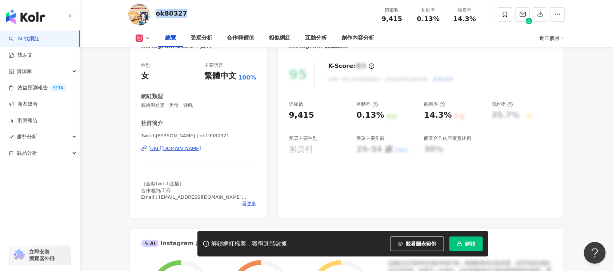
click at [198, 147] on div "https://www.instagram.com/ok19980321/" at bounding box center [174, 148] width 53 height 7
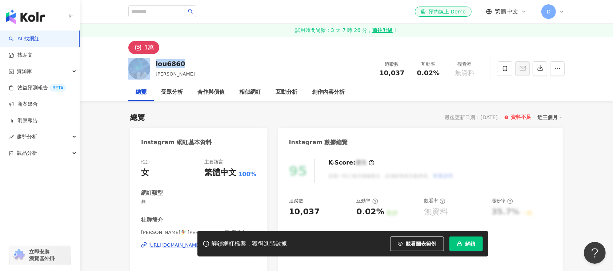
drag, startPoint x: 193, startPoint y: 67, endPoint x: 152, endPoint y: 64, distance: 41.9
click at [152, 64] on div "lou6860 [PERSON_NAME] 追蹤數 10,037 互動率 0.02% 觀看率 無資料" at bounding box center [346, 68] width 465 height 29
copy div "lou6860"
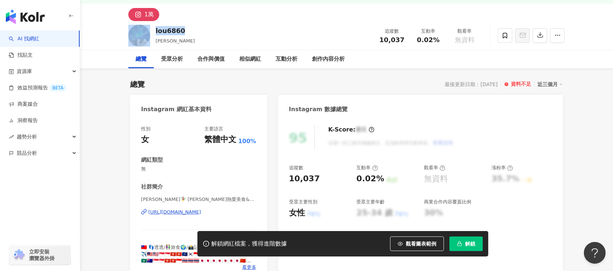
scroll to position [48, 0]
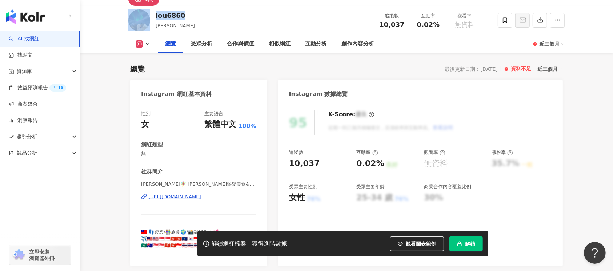
click at [189, 196] on div "https://www.instagram.com/lou6860/" at bounding box center [174, 197] width 53 height 7
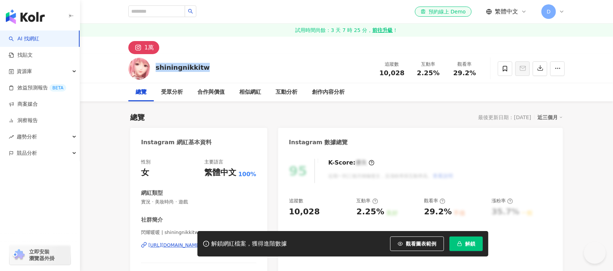
drag, startPoint x: 207, startPoint y: 68, endPoint x: 154, endPoint y: 68, distance: 52.7
click at [154, 68] on div "shiningnikkitw 追蹤數 10,028 互動率 2.25% 觀看率 29.2%" at bounding box center [346, 68] width 465 height 29
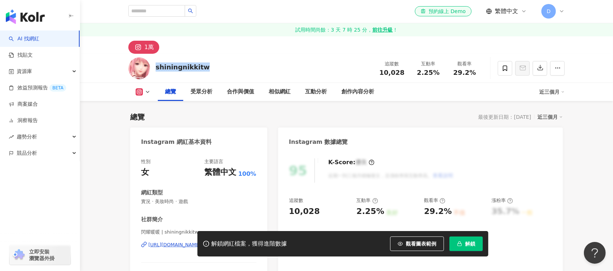
scroll to position [97, 0]
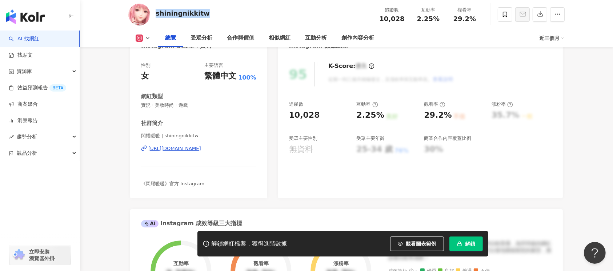
click at [201, 150] on div "https://www.instagram.com/shiningnikkitw/" at bounding box center [174, 148] width 53 height 7
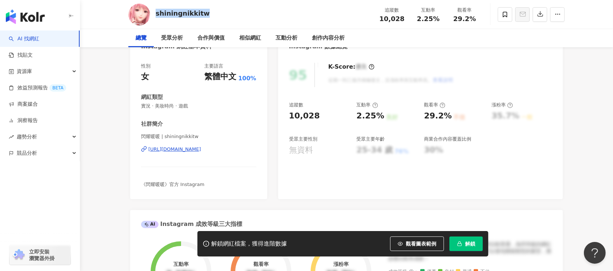
scroll to position [0, 0]
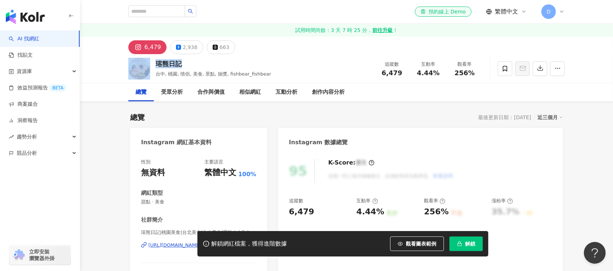
drag, startPoint x: 189, startPoint y: 65, endPoint x: 151, endPoint y: 63, distance: 37.9
click at [151, 63] on div "瑢熊日記 台中, 桃園, 情侶, 美食, 景點, 抽獎, fishbear_fishbear 追蹤數 6,479 互動率 4.44% 觀看率 256%" at bounding box center [346, 68] width 465 height 29
copy div "瑢熊日記"
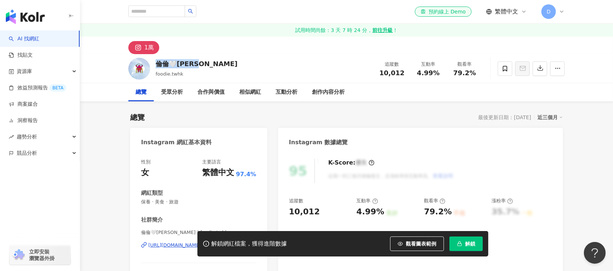
drag, startPoint x: 210, startPoint y: 65, endPoint x: 155, endPoint y: 63, distance: 55.3
click at [155, 63] on div "倫倫🤍Jason foodie.twhk 追蹤數 10,012 互動率 4.99% 觀看率 79.2%" at bounding box center [346, 68] width 465 height 29
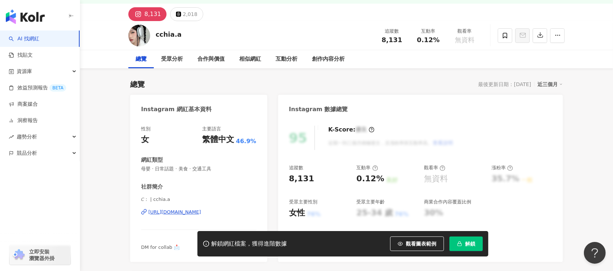
scroll to position [48, 0]
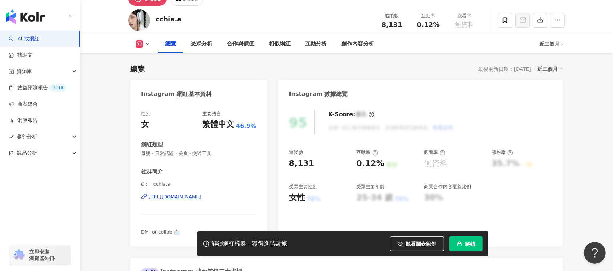
click at [200, 197] on div "[URL][DOMAIN_NAME]" at bounding box center [174, 197] width 53 height 7
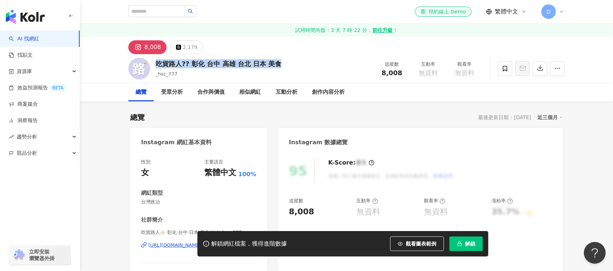
drag, startPoint x: 286, startPoint y: 60, endPoint x: 155, endPoint y: 65, distance: 131.3
click at [155, 65] on div "吃貨路人?? 彰化 台中 高雄 台北 日本 美食 _hsc_777 追蹤數 8,008 互動率 無資料 觀看率 無資料" at bounding box center [346, 68] width 465 height 29
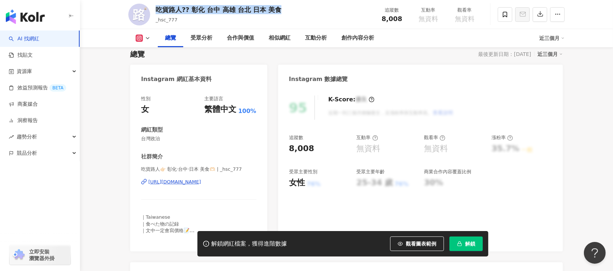
scroll to position [48, 0]
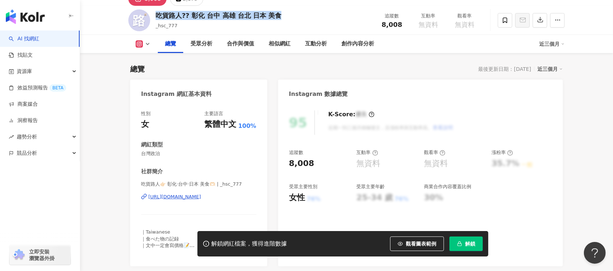
click at [186, 196] on div "[URL][DOMAIN_NAME]" at bounding box center [174, 197] width 53 height 7
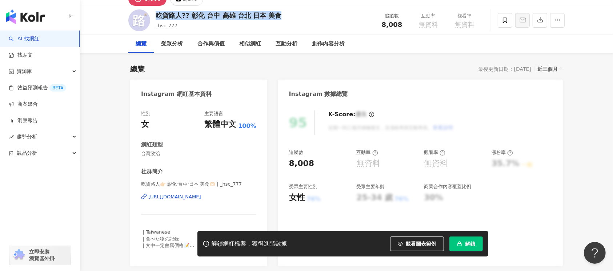
scroll to position [0, 0]
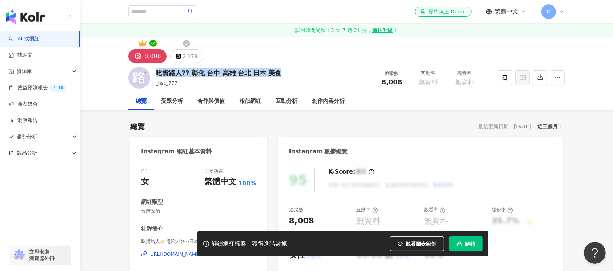
drag, startPoint x: 187, startPoint y: 53, endPoint x: 232, endPoint y: 49, distance: 45.6
click at [232, 49] on div "8,008 2,179" at bounding box center [346, 50] width 465 height 27
click at [180, 58] on button "2,179" at bounding box center [186, 56] width 33 height 14
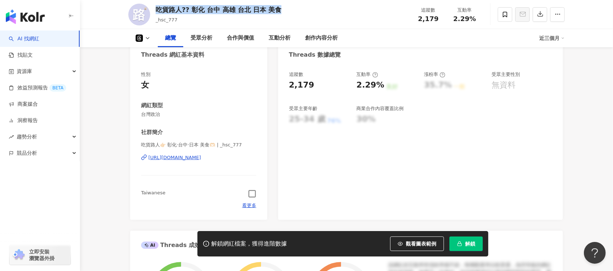
click at [253, 196] on icon "button" at bounding box center [252, 194] width 8 height 8
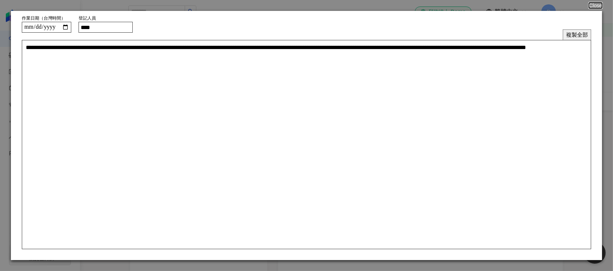
scroll to position [0, 688]
click at [597, 7] on button "Close" at bounding box center [595, 6] width 14 height 6
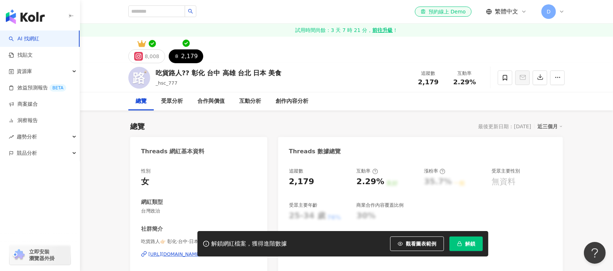
click at [466, 249] on button "解鎖" at bounding box center [465, 244] width 33 height 15
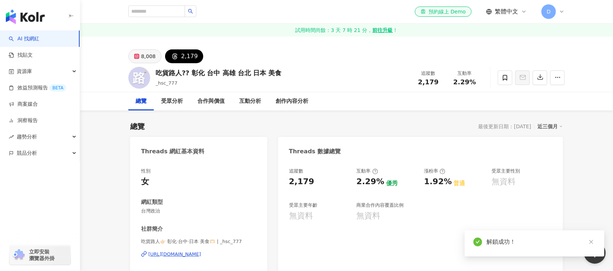
click at [146, 56] on div "8,008" at bounding box center [148, 56] width 15 height 10
click at [145, 59] on div "8,008" at bounding box center [148, 56] width 15 height 10
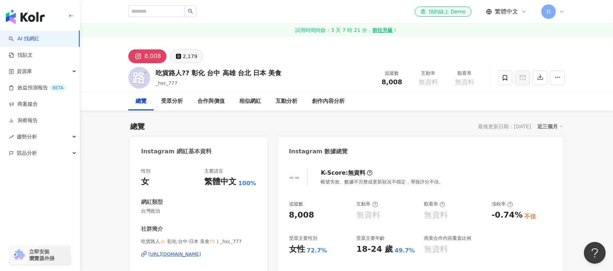
click at [183, 57] on div "2,179" at bounding box center [190, 56] width 15 height 10
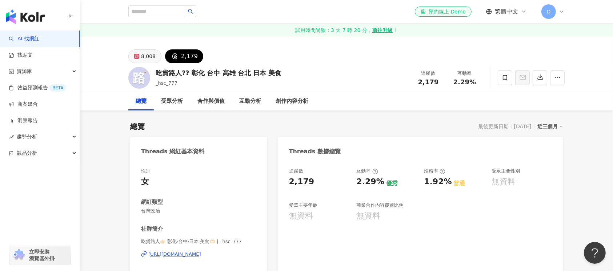
click at [137, 52] on button "8,008" at bounding box center [144, 56] width 33 height 14
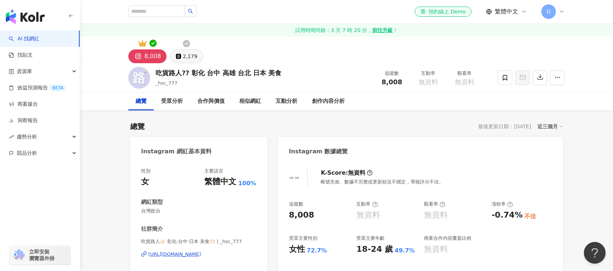
click at [186, 61] on div "2,179" at bounding box center [190, 56] width 15 height 10
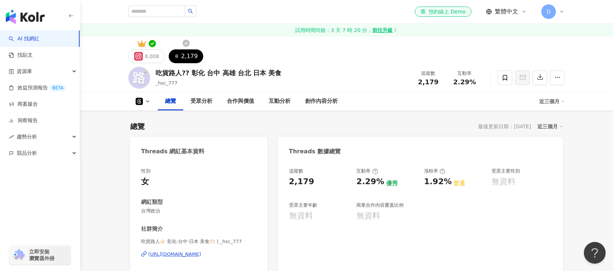
scroll to position [145, 0]
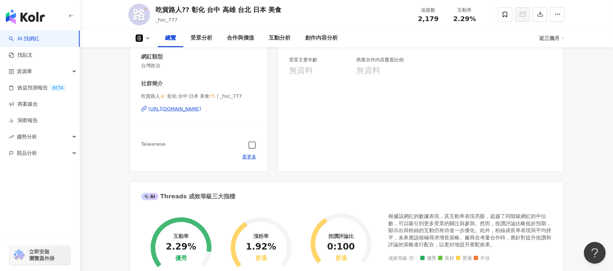
click at [251, 142] on icon "button" at bounding box center [251, 145] width 7 height 7
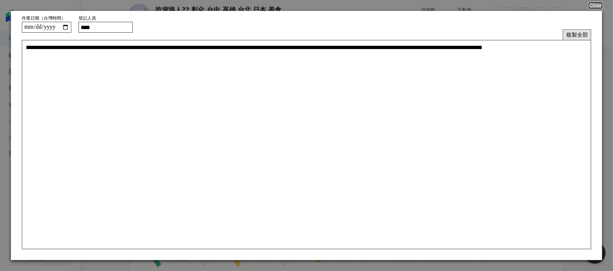
click at [576, 33] on button "複製全部" at bounding box center [577, 34] width 28 height 11
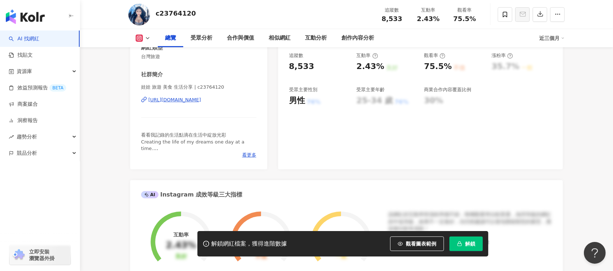
click at [180, 100] on div "[URL][DOMAIN_NAME]" at bounding box center [174, 100] width 53 height 7
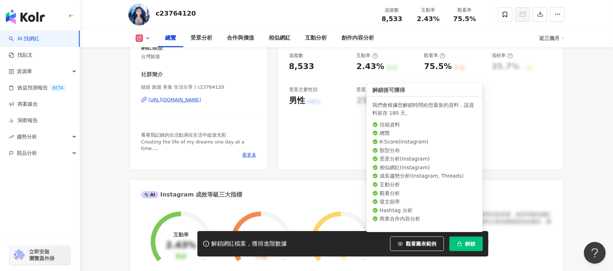
click at [474, 241] on span "解鎖" at bounding box center [470, 244] width 10 height 6
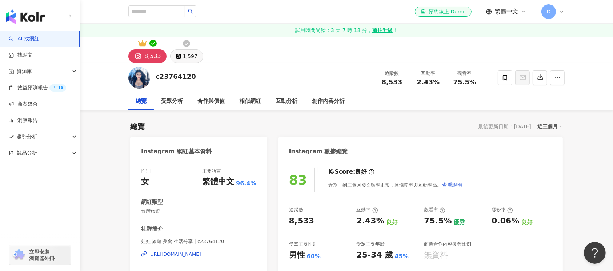
click at [181, 51] on button "1,597" at bounding box center [186, 56] width 33 height 14
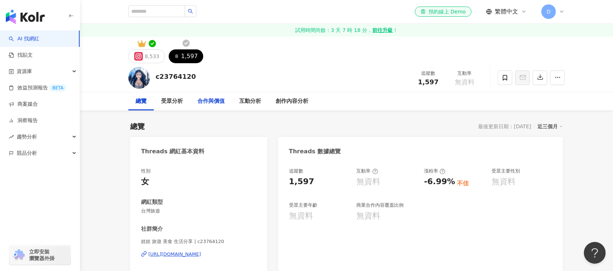
scroll to position [194, 0]
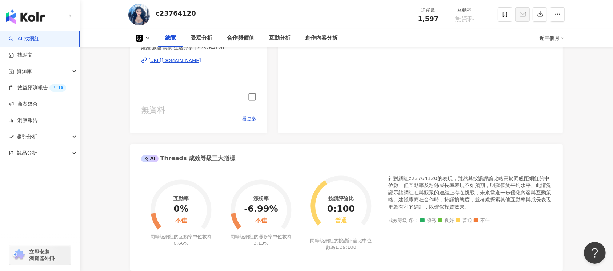
click at [252, 97] on icon "button" at bounding box center [252, 97] width 8 height 8
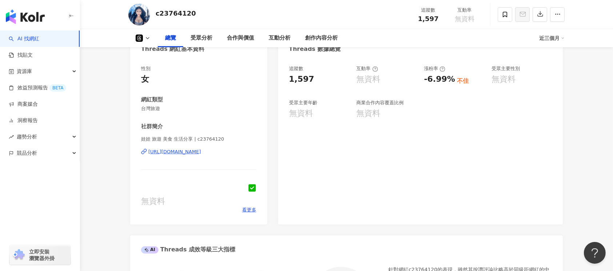
scroll to position [0, 0]
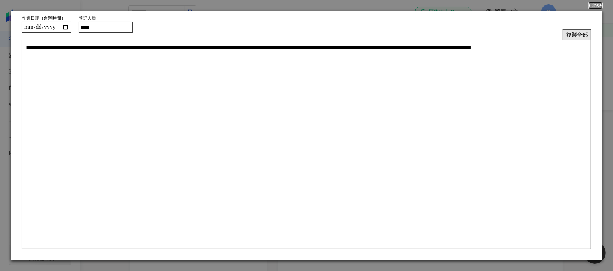
click at [576, 31] on button "複製全部" at bounding box center [577, 34] width 28 height 11
click at [574, 29] on button "複製全部" at bounding box center [577, 34] width 28 height 11
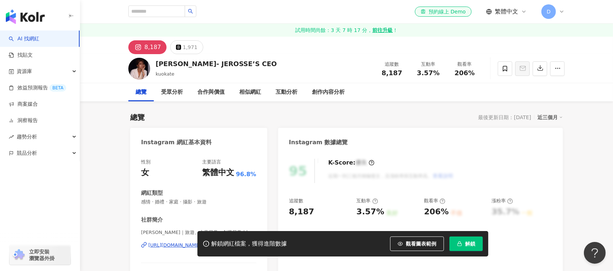
click at [185, 197] on div "性別 女 主要語言 繁體中文 96.8% 網紅類型 感情 · 婚禮 · 家庭 · 攝影 · 旅遊 社群簡介 [PERSON_NAME]｜旅遊、夫妻日常、創業日…" at bounding box center [198, 231] width 115 height 145
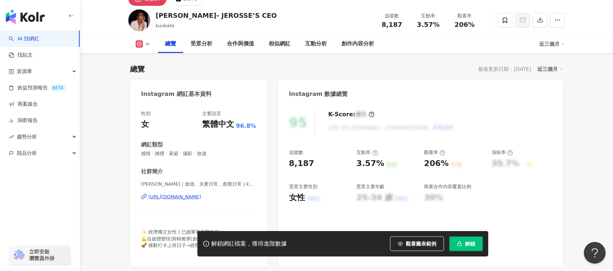
click at [176, 196] on div "[URL][DOMAIN_NAME]" at bounding box center [174, 197] width 53 height 7
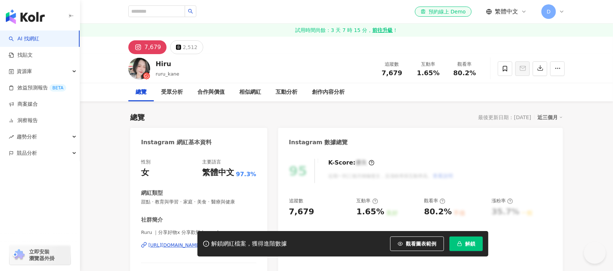
click at [198, 242] on div "[URL][DOMAIN_NAME]" at bounding box center [174, 245] width 53 height 7
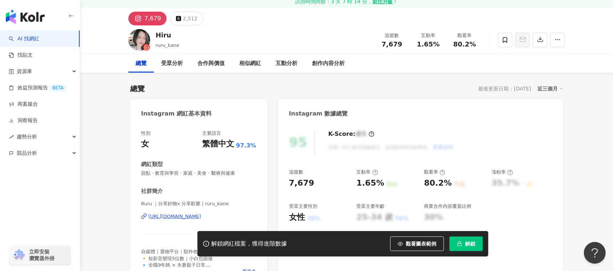
scroll to position [48, 0]
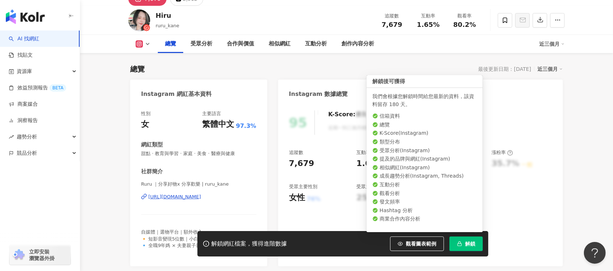
click at [468, 248] on button "解鎖" at bounding box center [465, 244] width 33 height 15
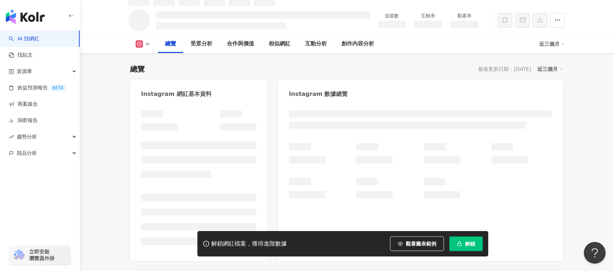
scroll to position [56, 0]
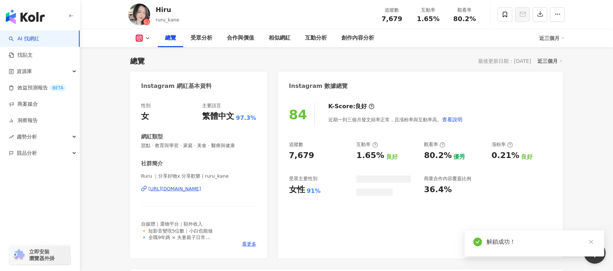
click at [160, 16] on div "Hiru ruru_kane" at bounding box center [168, 14] width 24 height 18
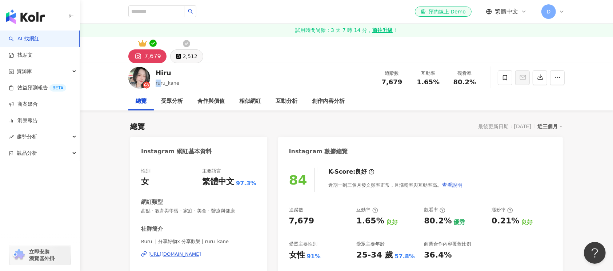
click at [176, 54] on icon at bounding box center [178, 56] width 5 height 5
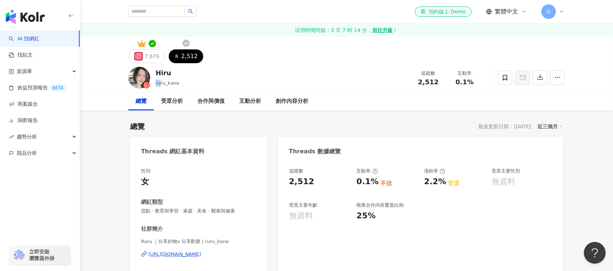
scroll to position [145, 0]
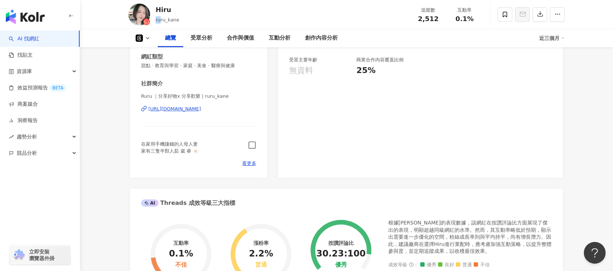
click at [248, 146] on icon "button" at bounding box center [252, 145] width 8 height 8
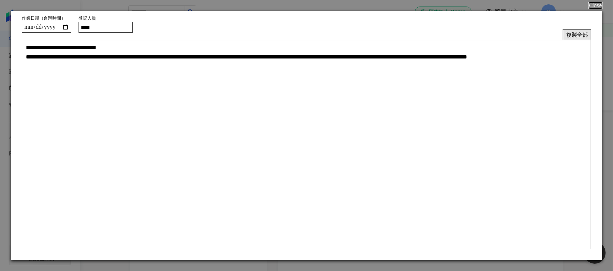
click at [576, 31] on button "複製全部" at bounding box center [577, 34] width 28 height 11
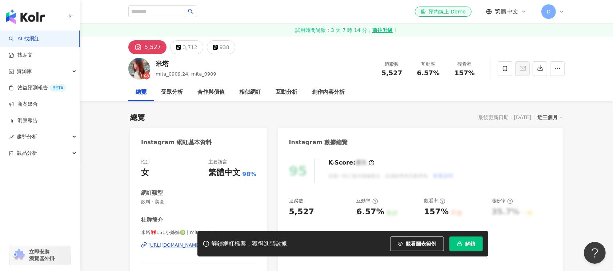
click at [157, 65] on div "米塔" at bounding box center [186, 63] width 61 height 9
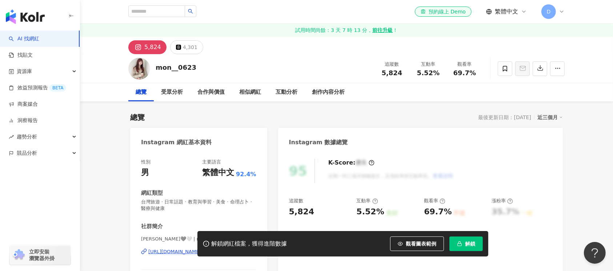
drag, startPoint x: 200, startPoint y: 68, endPoint x: 154, endPoint y: 68, distance: 45.4
click at [154, 68] on div "mon__0623 追蹤數 5,824 互動率 5.52% 觀看率 69.7%" at bounding box center [346, 68] width 465 height 29
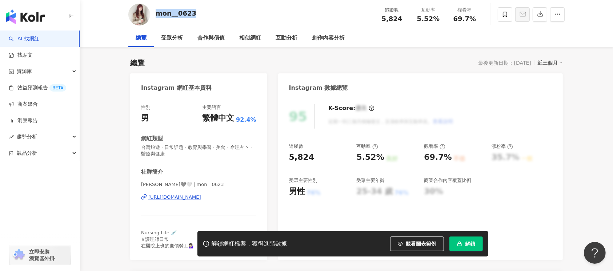
scroll to position [97, 0]
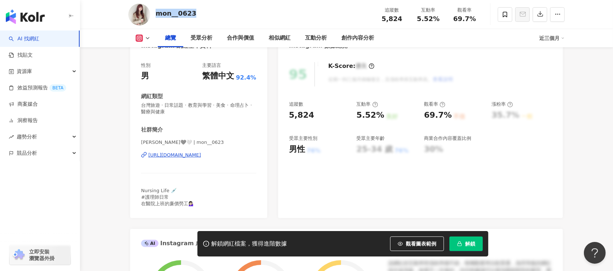
click at [201, 153] on div "https://www.instagram.com/mon__0623/" at bounding box center [174, 155] width 53 height 7
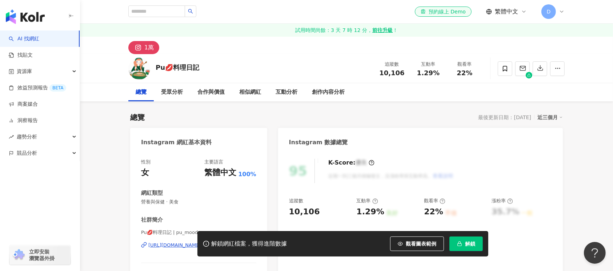
drag, startPoint x: 164, startPoint y: 67, endPoint x: 152, endPoint y: 62, distance: 12.6
click at [152, 62] on div "Pu💋料理日記 追蹤數 10,106 互動率 1.29% 觀看率 22%" at bounding box center [346, 68] width 465 height 29
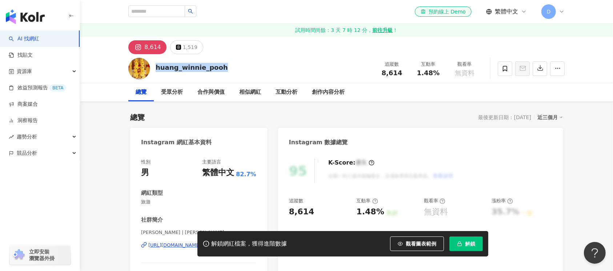
drag, startPoint x: 229, startPoint y: 67, endPoint x: 155, endPoint y: 69, distance: 73.8
click at [155, 69] on div "huang_winnie_pooh 追蹤數 8,614 互動率 1.48% 觀看率 無資料" at bounding box center [346, 68] width 465 height 29
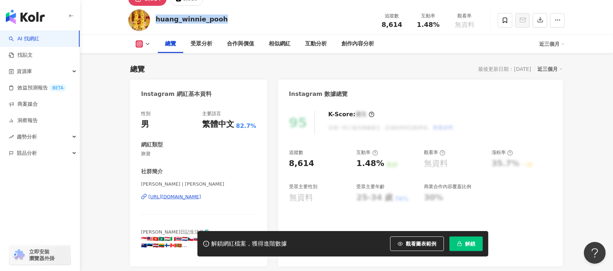
click at [198, 198] on div "[URL][DOMAIN_NAME]" at bounding box center [174, 197] width 53 height 7
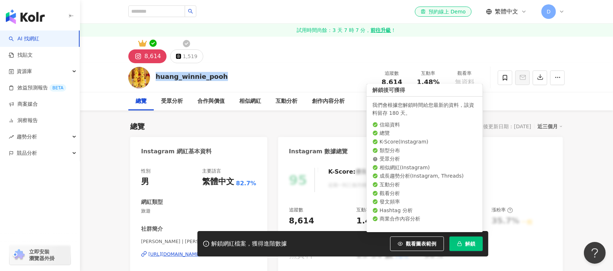
click at [466, 245] on span "解鎖" at bounding box center [470, 244] width 10 height 6
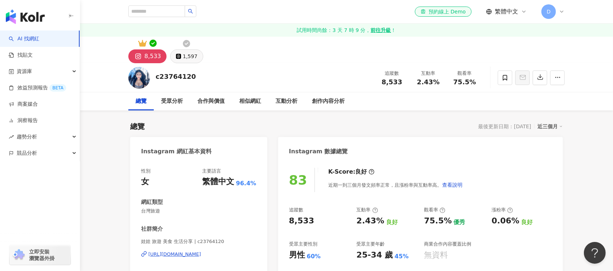
click at [191, 53] on div "1,597" at bounding box center [190, 56] width 15 height 10
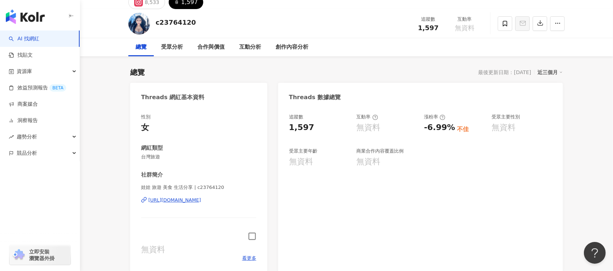
scroll to position [145, 0]
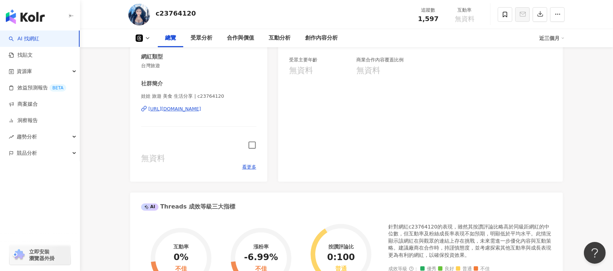
click at [253, 146] on icon "button" at bounding box center [252, 145] width 8 height 8
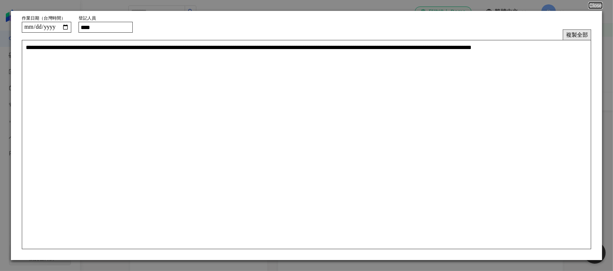
click at [574, 36] on button "複製全部" at bounding box center [577, 34] width 28 height 11
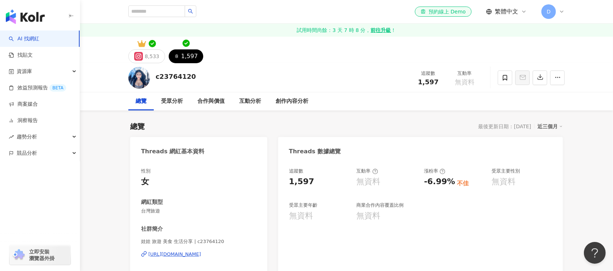
click at [192, 253] on div "https://www.threads.com/@c23764120" at bounding box center [174, 254] width 53 height 7
click at [145, 61] on button "8,533" at bounding box center [146, 56] width 37 height 14
click at [151, 56] on div "8,533" at bounding box center [152, 56] width 15 height 10
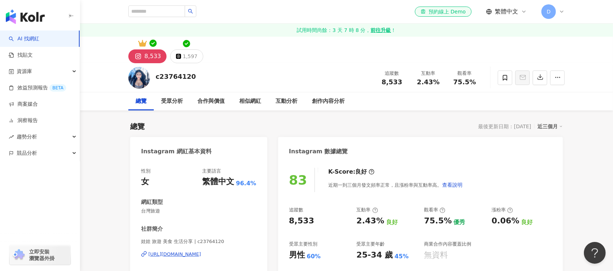
click at [199, 255] on div "https://www.instagram.com/c23764120/" at bounding box center [174, 254] width 53 height 7
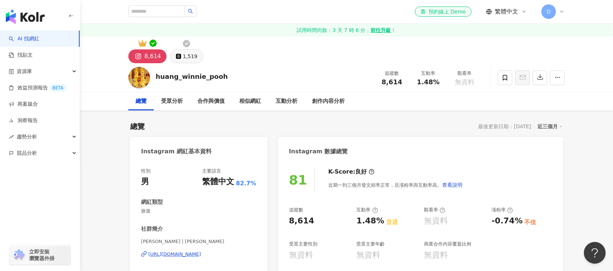
click at [183, 58] on div "1,519" at bounding box center [190, 56] width 15 height 10
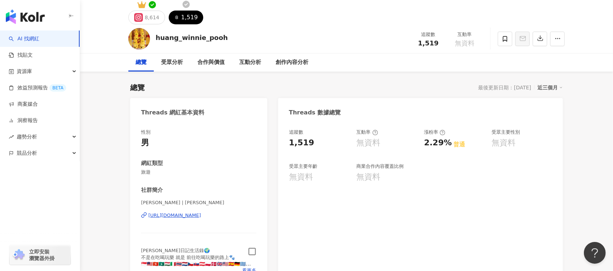
scroll to position [48, 0]
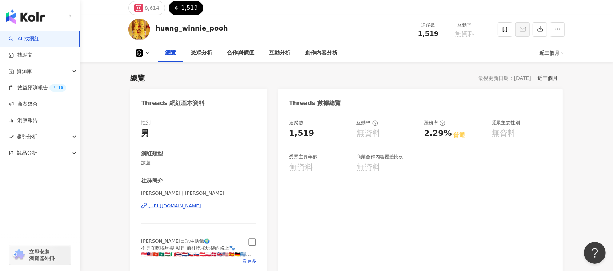
click at [251, 242] on icon "button" at bounding box center [252, 242] width 8 height 8
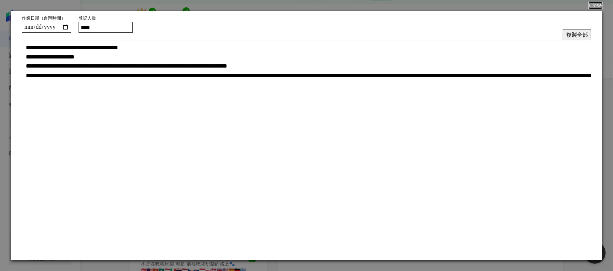
scroll to position [0, 0]
click at [576, 34] on button "複製全部" at bounding box center [577, 34] width 28 height 11
